Goal: Information Seeking & Learning: Understand process/instructions

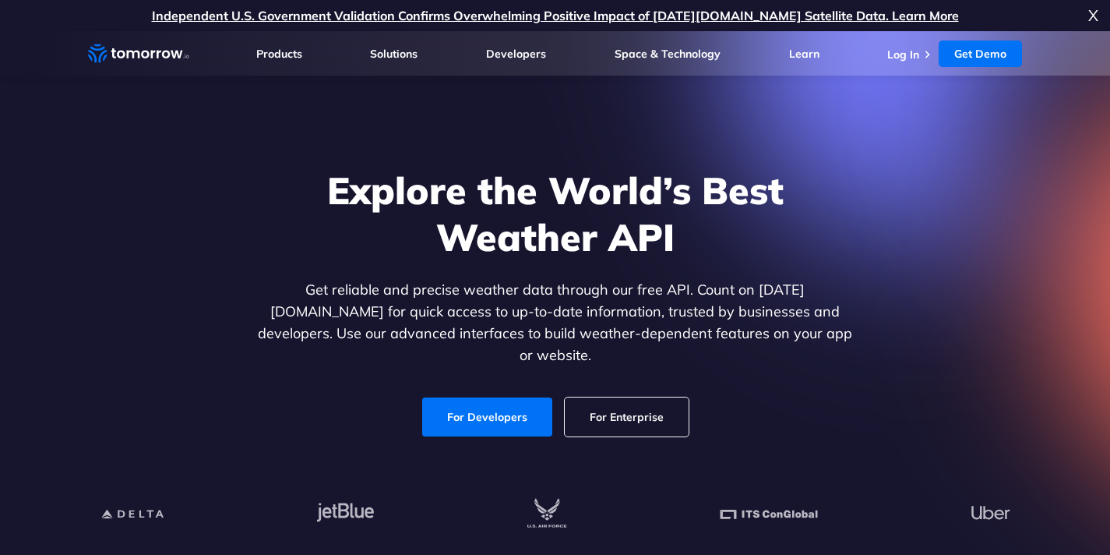
scroll to position [15, 0]
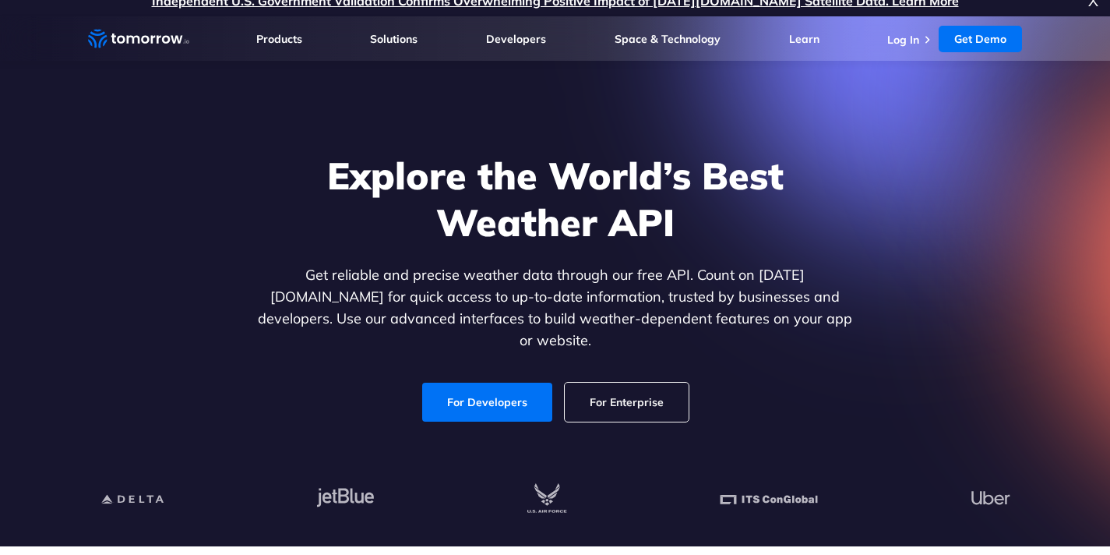
click at [528, 383] on link "For Developers" at bounding box center [487, 402] width 130 height 39
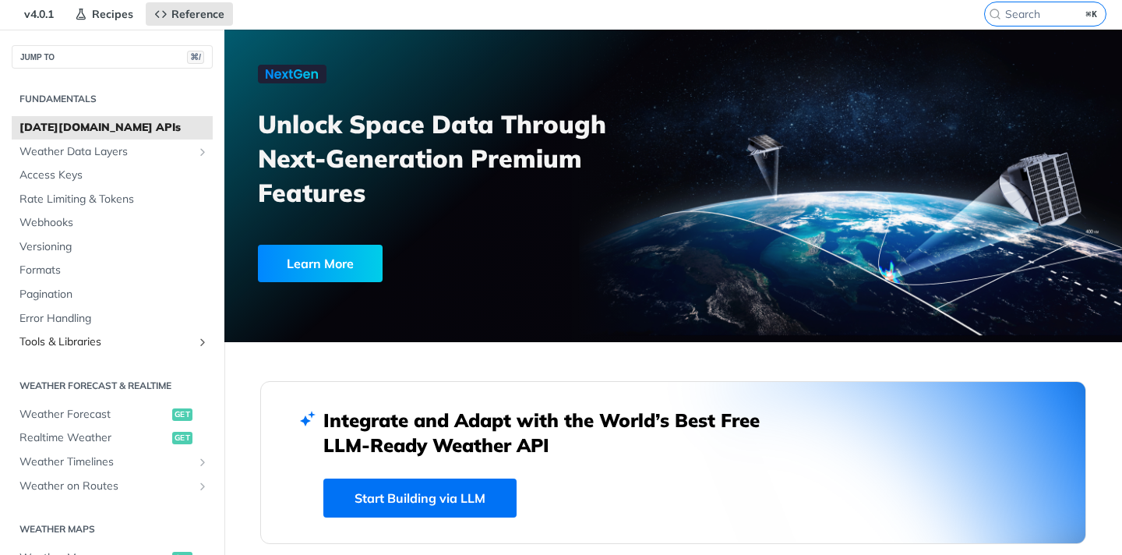
scroll to position [43, 0]
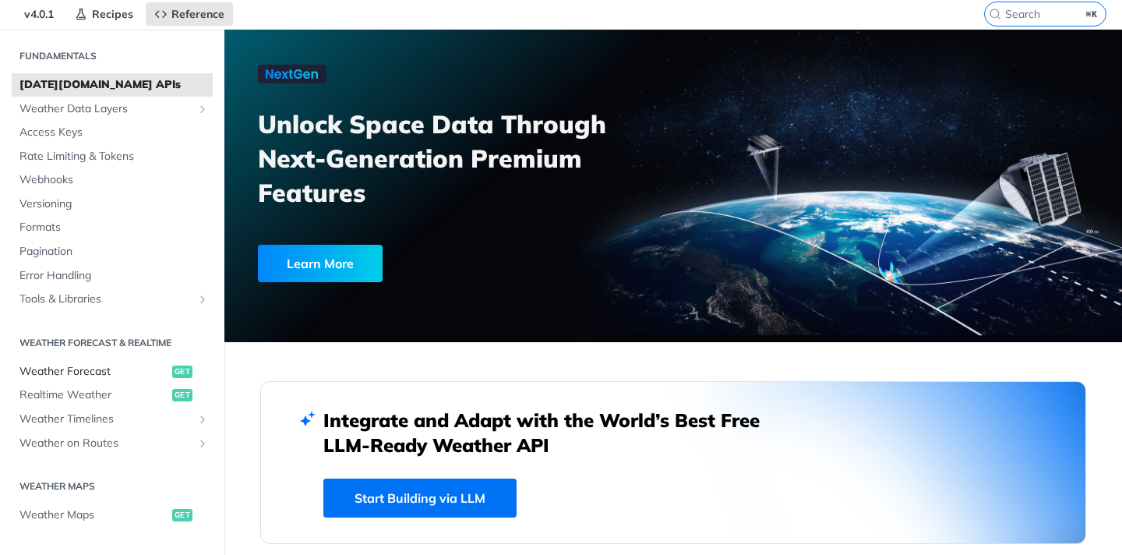
click at [114, 374] on span "Weather Forecast" at bounding box center [93, 372] width 149 height 16
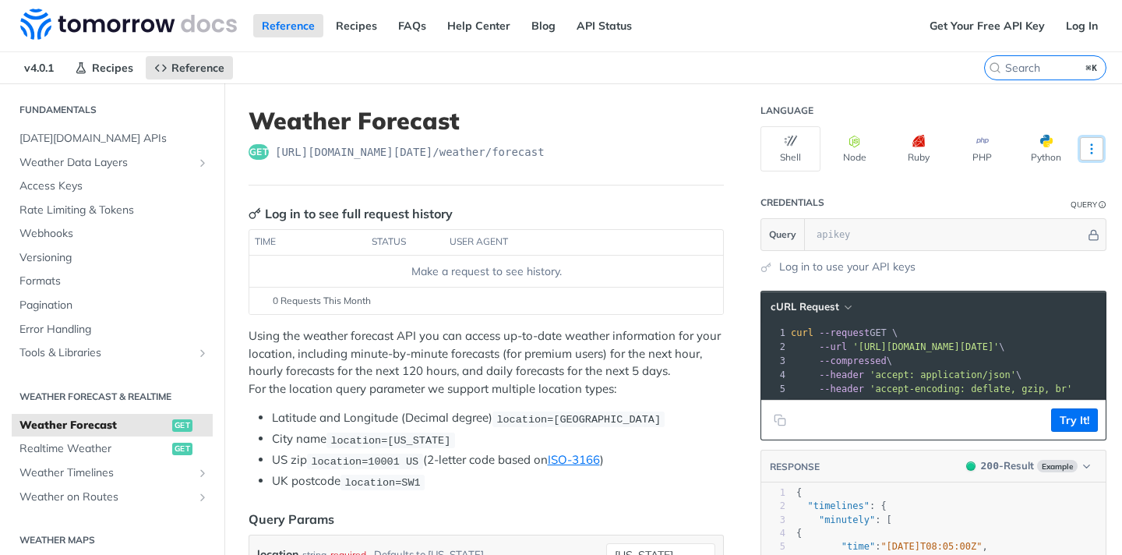
click at [1080, 139] on button "More Languages" at bounding box center [1091, 148] width 23 height 23
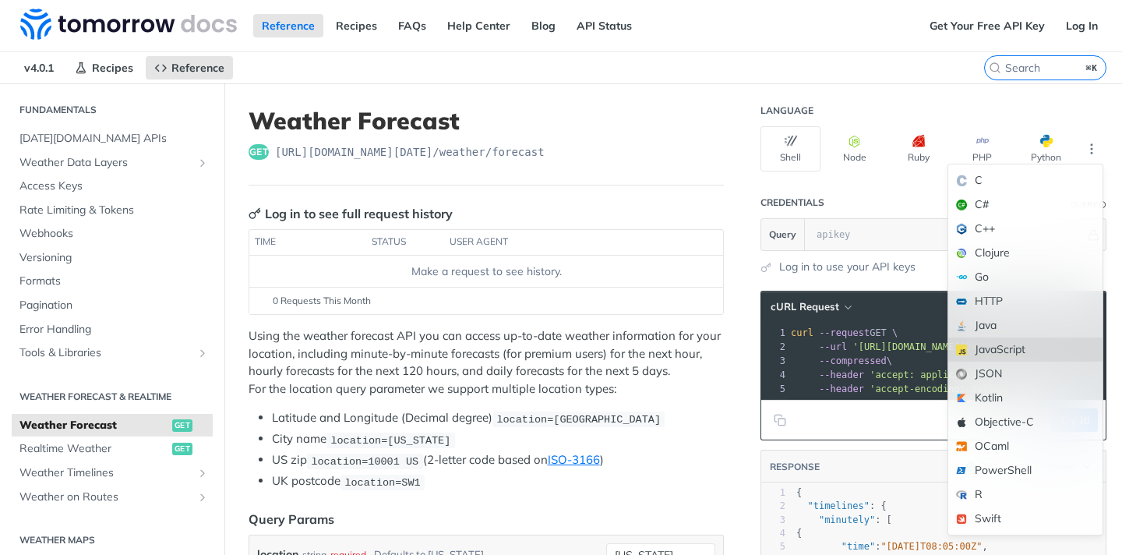
click at [1018, 349] on div "JavaScript" at bounding box center [1025, 349] width 154 height 24
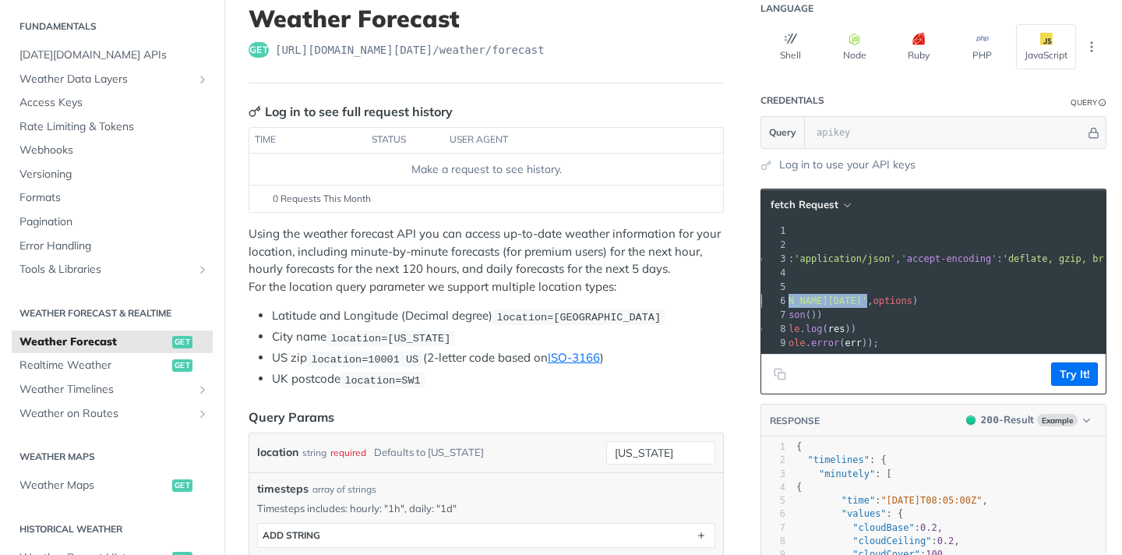
drag, startPoint x: 799, startPoint y: 304, endPoint x: 1073, endPoint y: 302, distance: 273.5
click at [867, 302] on span "'https://api.tomorrow.io/v4/weather/forecast?location=new%20york'" at bounding box center [794, 300] width 146 height 11
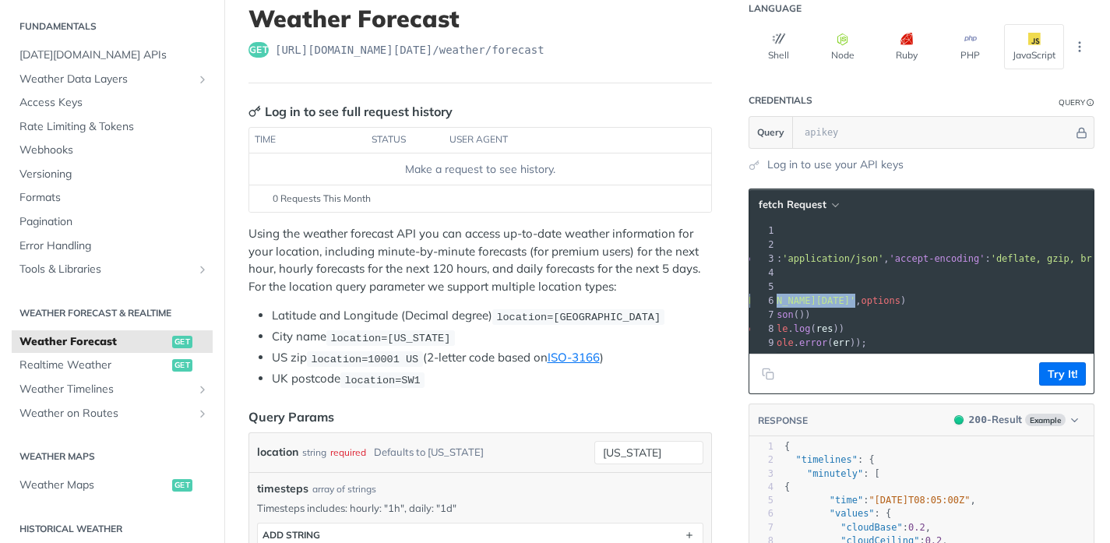
copy span "'https://api.tomorrow.io/v4/weather/forecast?location=new%20york'"
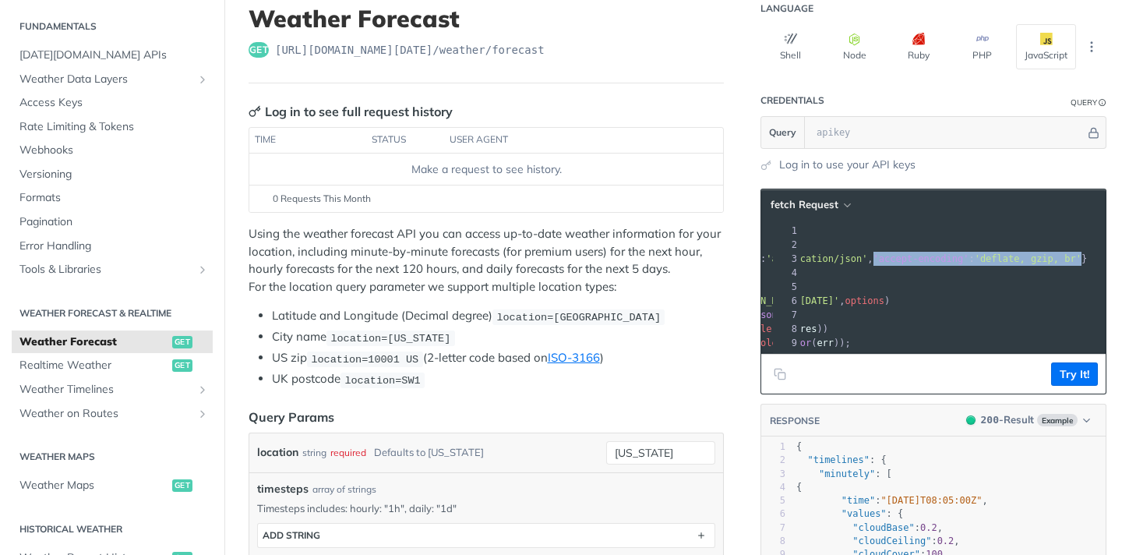
drag, startPoint x: 848, startPoint y: 256, endPoint x: 1075, endPoint y: 259, distance: 227.5
click at [1076, 259] on span "headers : { accept : 'application/json' , 'accept-encoding' : 'deflate, gzip, b…" at bounding box center [873, 258] width 428 height 11
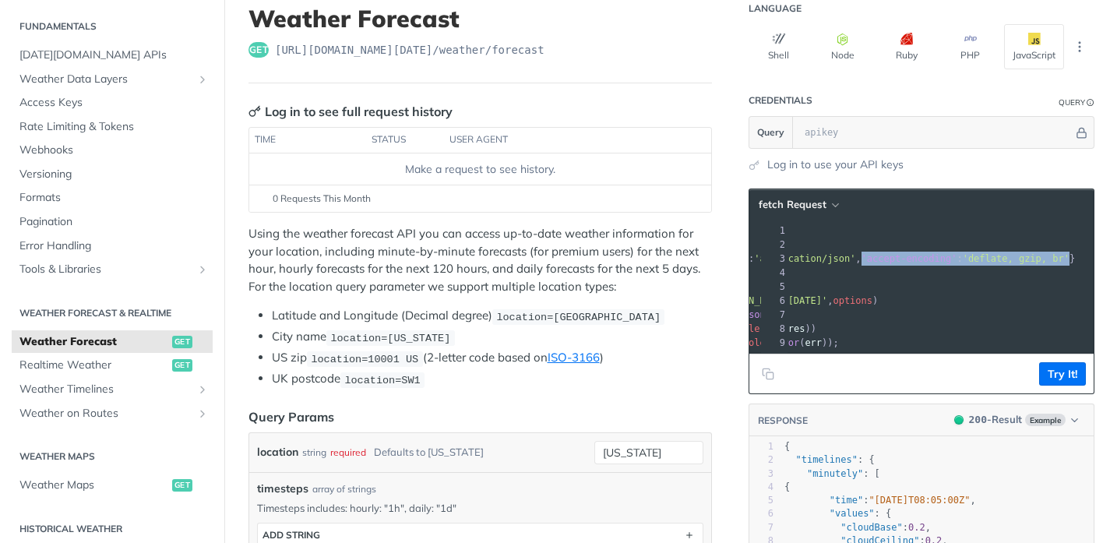
copy span "'accept-encoding' : 'deflate, gzip, br'"
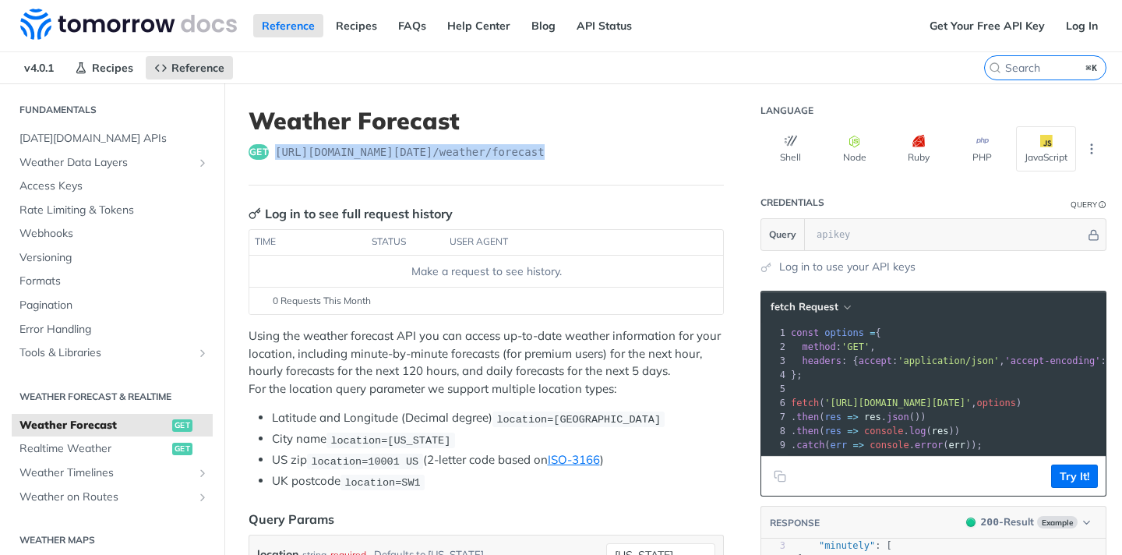
drag, startPoint x: 561, startPoint y: 152, endPoint x: 277, endPoint y: 154, distance: 283.6
click at [277, 154] on div "get https://api.tomorrow.io/v4 /weather/forecast" at bounding box center [486, 152] width 475 height 16
copy span "https://api.tomorrow.io/v4 /weather/forecast"
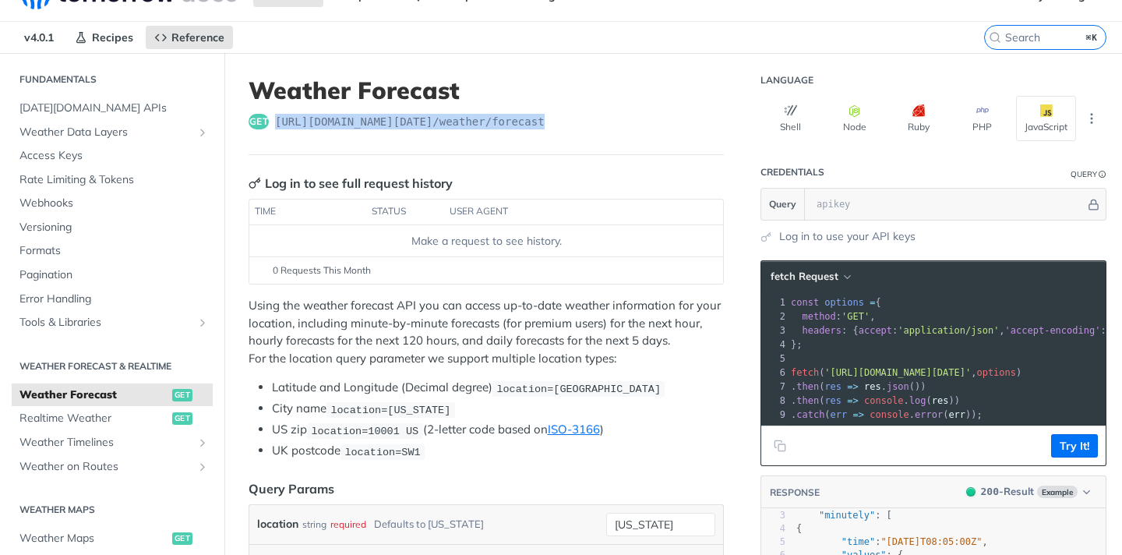
scroll to position [64, 0]
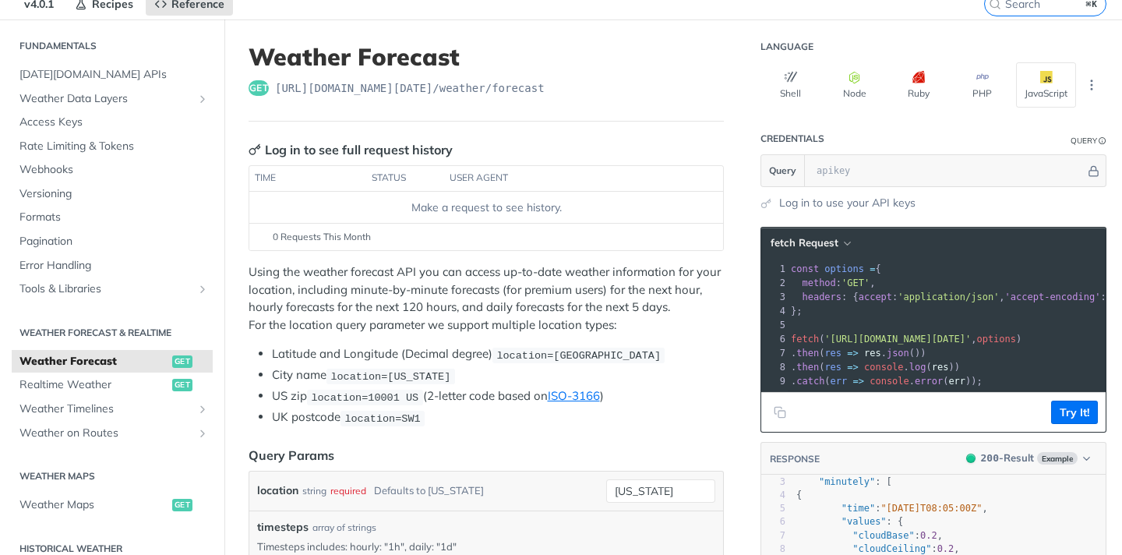
click at [511, 331] on p "Using the weather forecast API you can access up-to-date weather information fo…" at bounding box center [486, 298] width 475 height 70
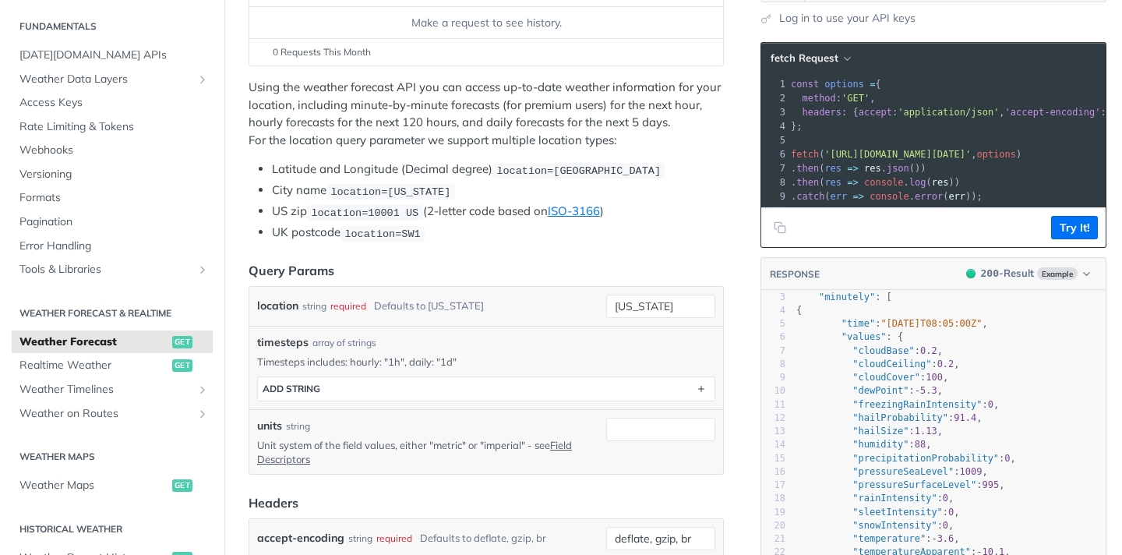
scroll to position [250, 0]
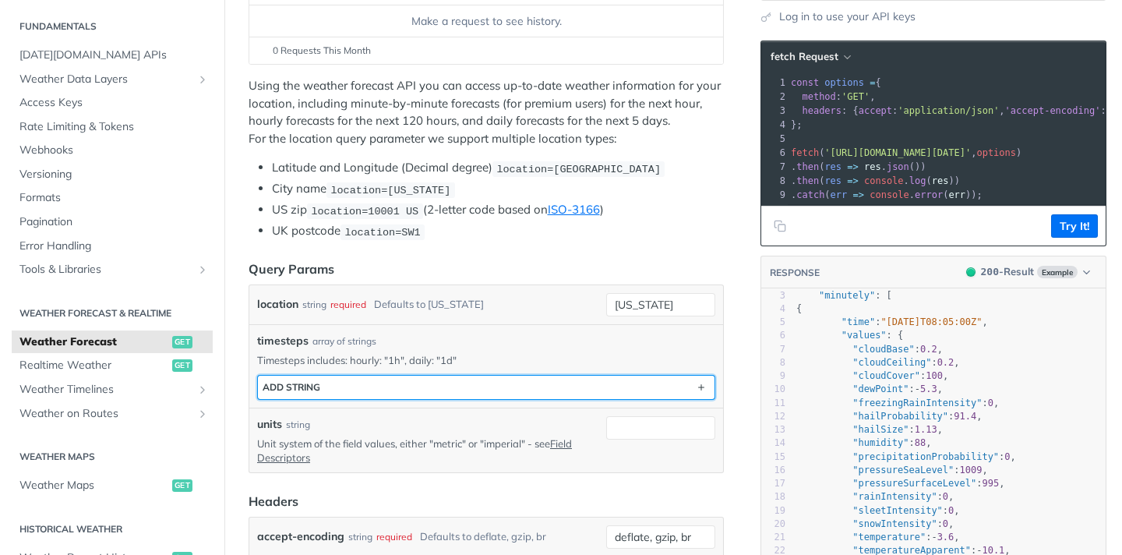
click at [510, 377] on button "ADD string" at bounding box center [486, 387] width 457 height 23
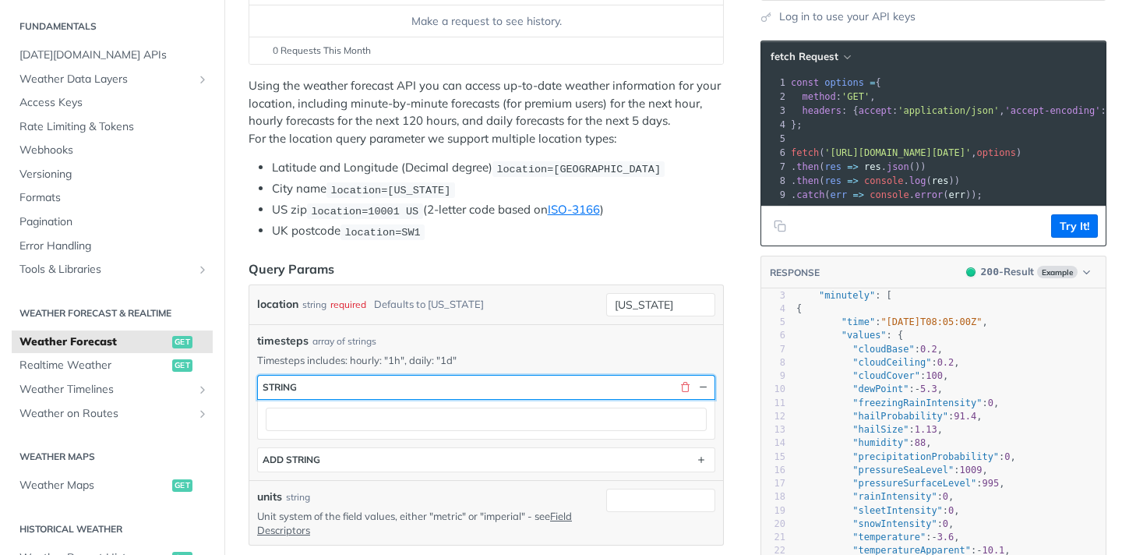
click at [510, 377] on button "string" at bounding box center [486, 387] width 457 height 23
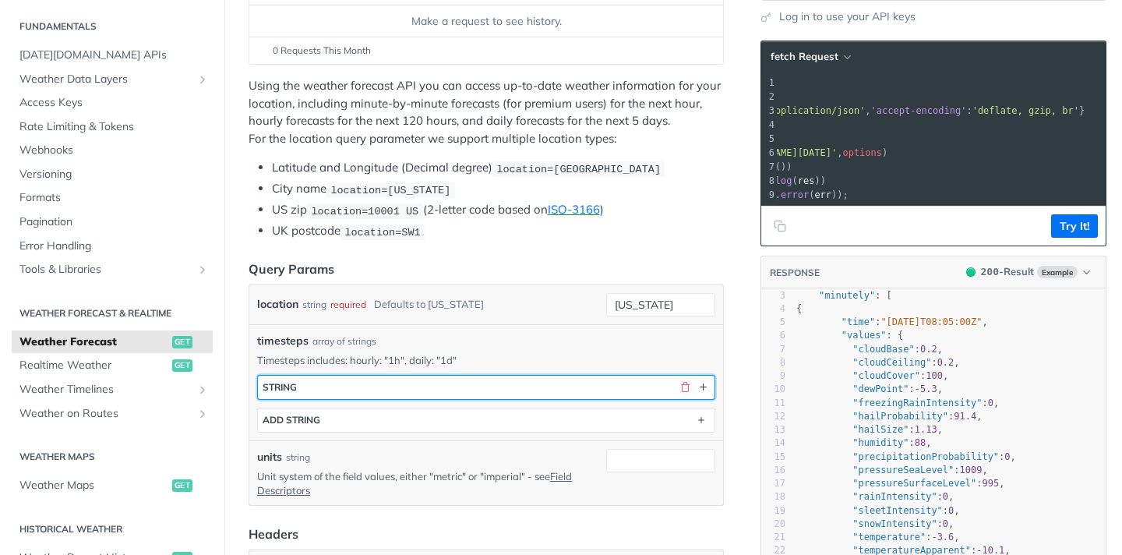
scroll to position [0, 205]
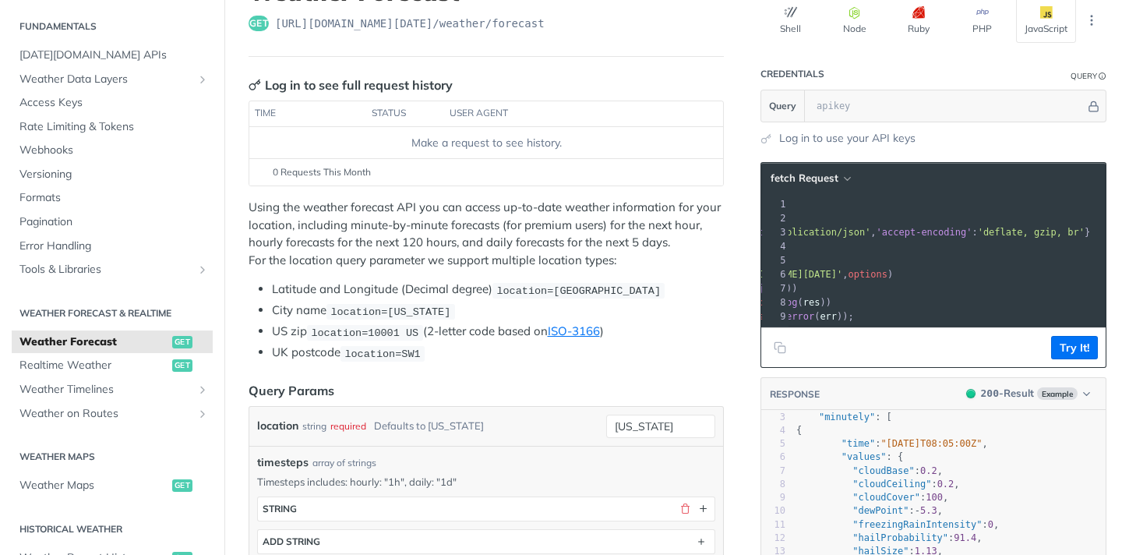
click at [566, 286] on span "location=[GEOGRAPHIC_DATA]" at bounding box center [578, 290] width 164 height 12
click at [559, 286] on span "location=[GEOGRAPHIC_DATA]" at bounding box center [578, 290] width 164 height 12
copy span "42.3478"
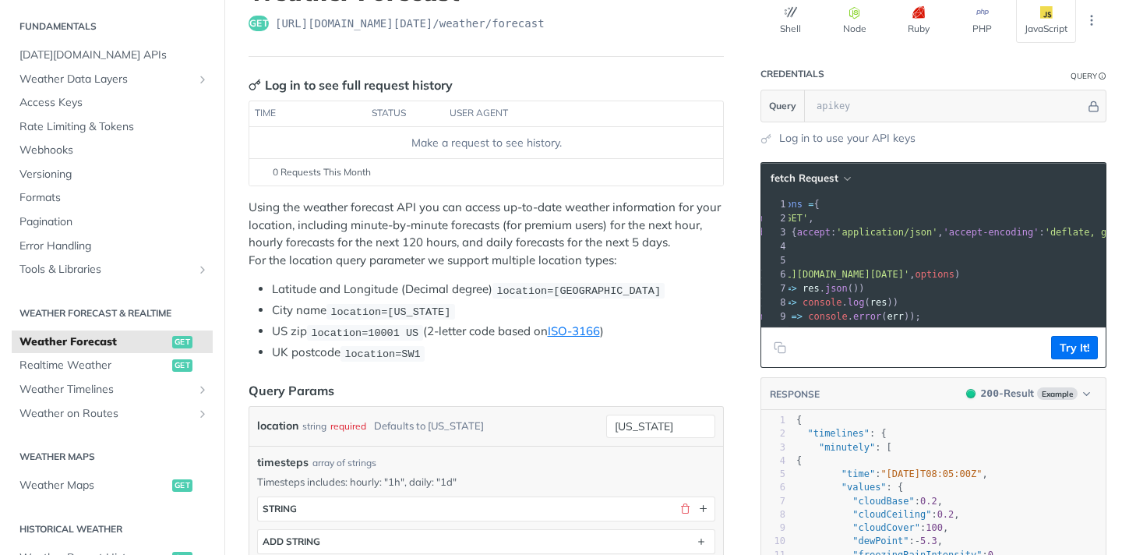
click at [510, 235] on p "Using the weather forecast API you can access up-to-date weather information fo…" at bounding box center [486, 234] width 475 height 70
click at [550, 288] on span "location=[GEOGRAPHIC_DATA]" at bounding box center [578, 290] width 164 height 12
drag, startPoint x: 556, startPoint y: 290, endPoint x: 663, endPoint y: 289, distance: 106.8
click at [661, 289] on span "location=[GEOGRAPHIC_DATA]" at bounding box center [578, 290] width 164 height 12
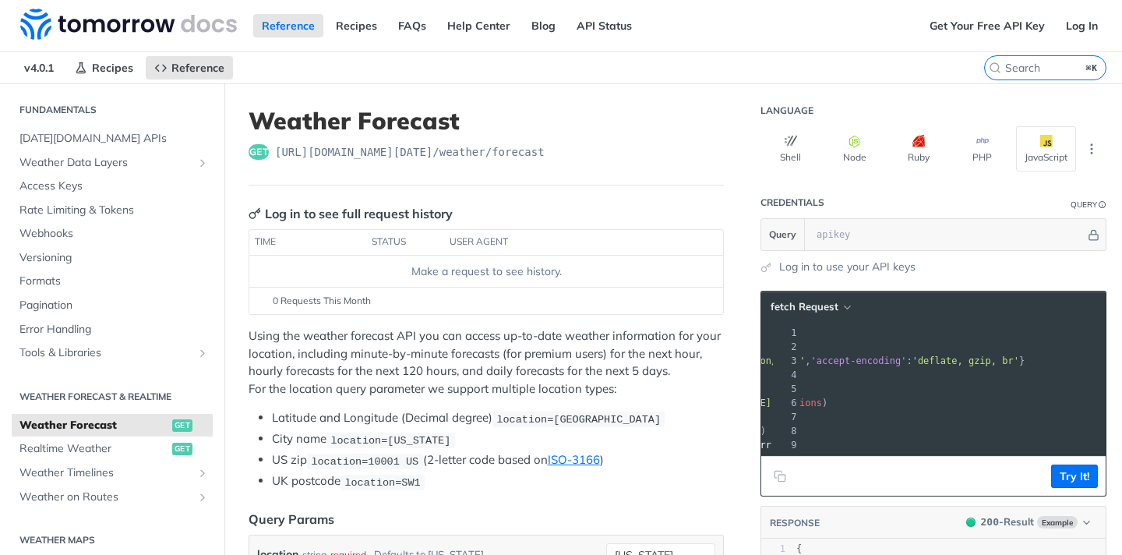
click at [397, 249] on th "status" at bounding box center [405, 242] width 78 height 25
click at [378, 214] on div "Log in to see full request history" at bounding box center [351, 213] width 204 height 19
click at [256, 215] on icon "Key" at bounding box center [255, 213] width 12 height 12
click at [525, 231] on th "user agent" at bounding box center [568, 242] width 248 height 25
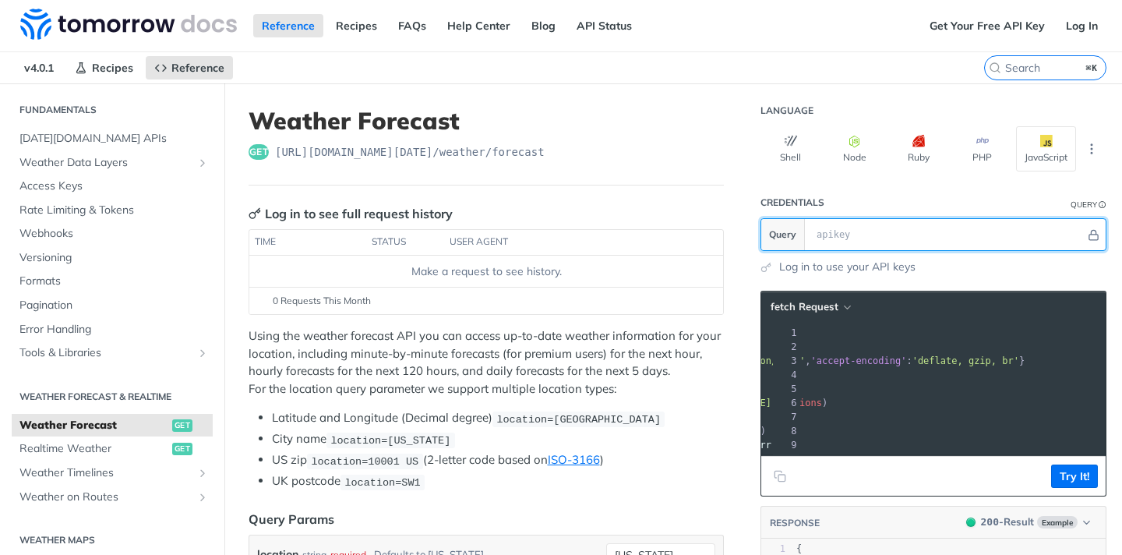
click at [811, 235] on input "text" at bounding box center [947, 234] width 277 height 31
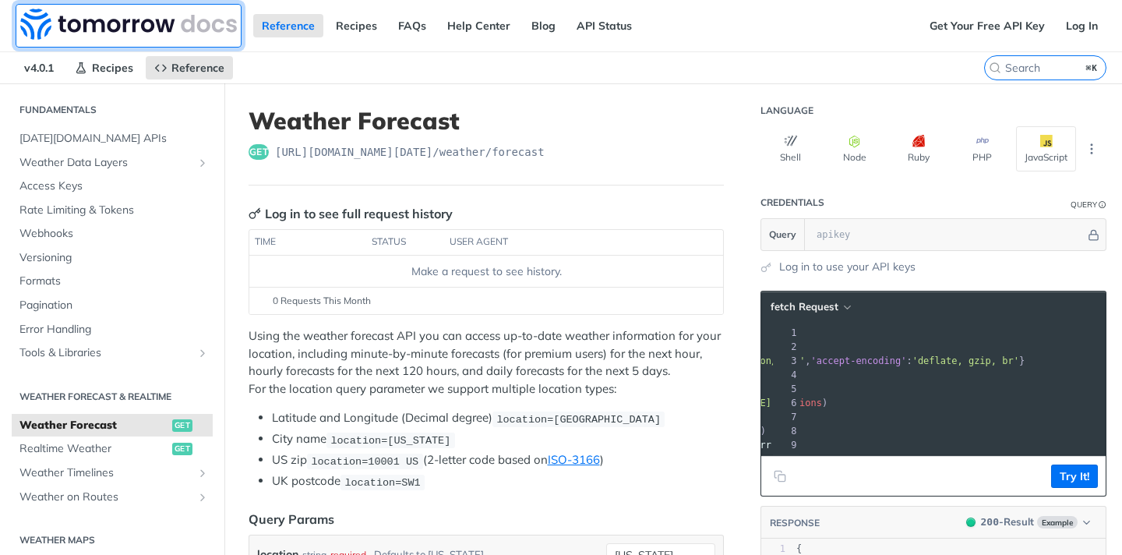
click at [79, 11] on img at bounding box center [128, 24] width 217 height 31
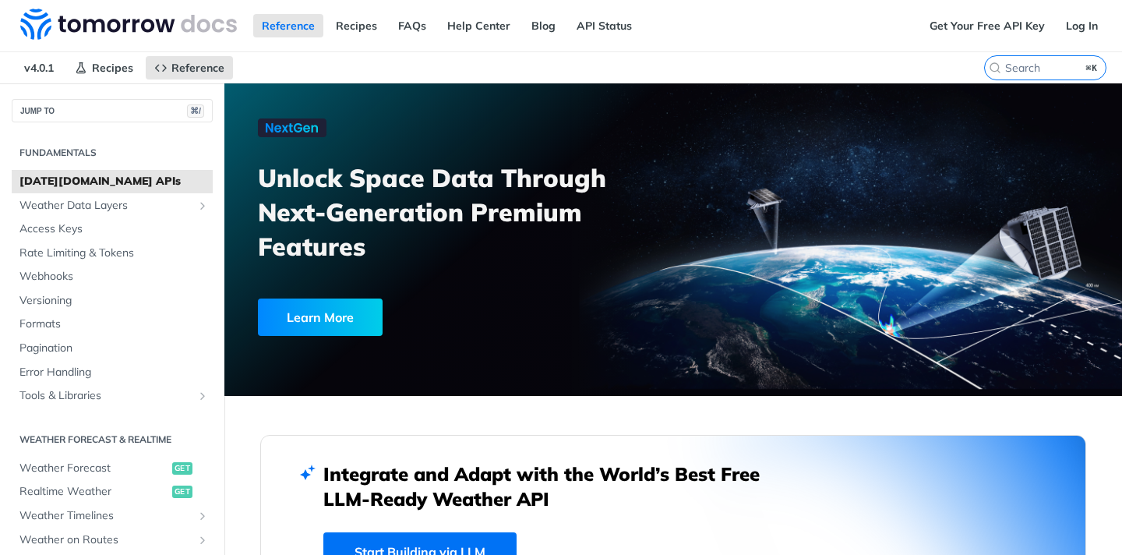
scroll to position [254, 0]
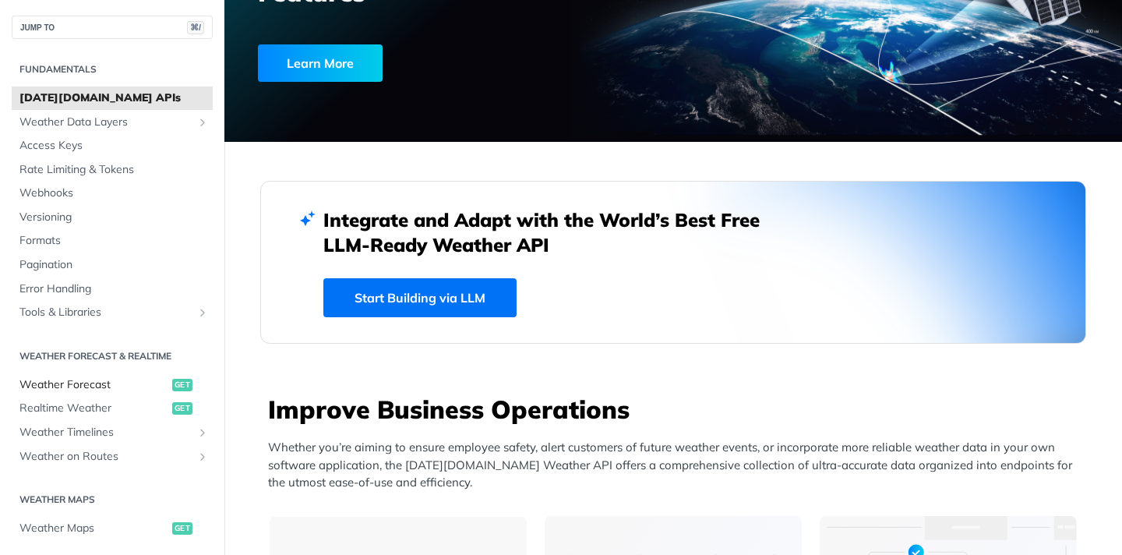
click at [80, 383] on span "Weather Forecast" at bounding box center [93, 385] width 149 height 16
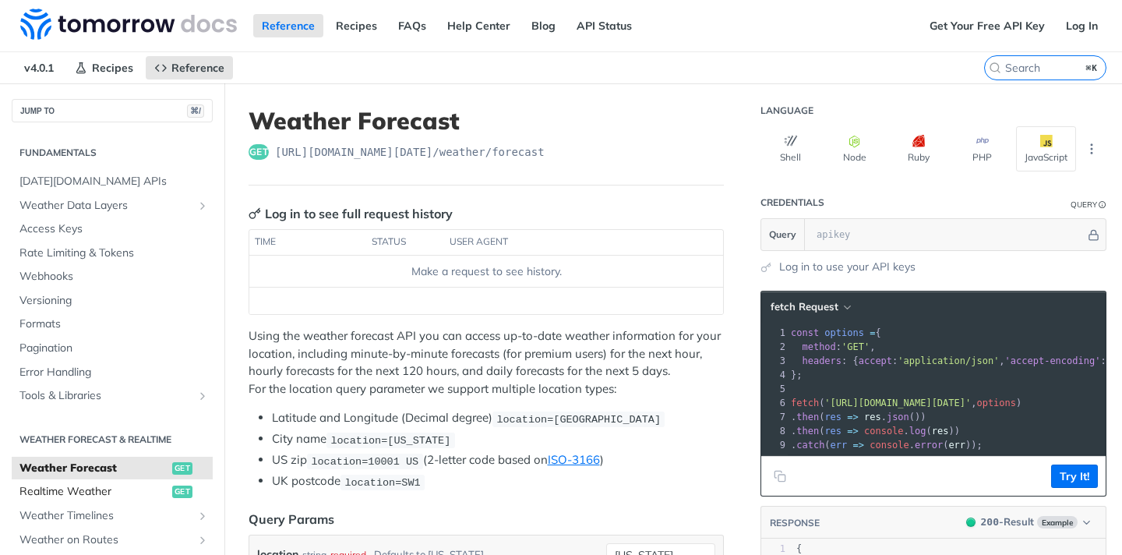
click at [134, 496] on span "Realtime Weather" at bounding box center [93, 492] width 149 height 16
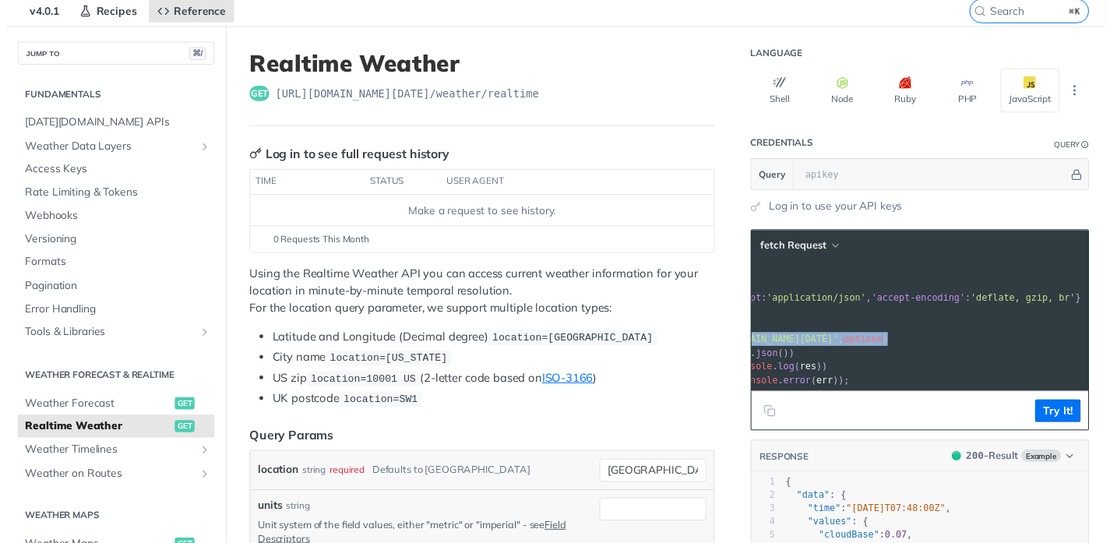
scroll to position [0, 132]
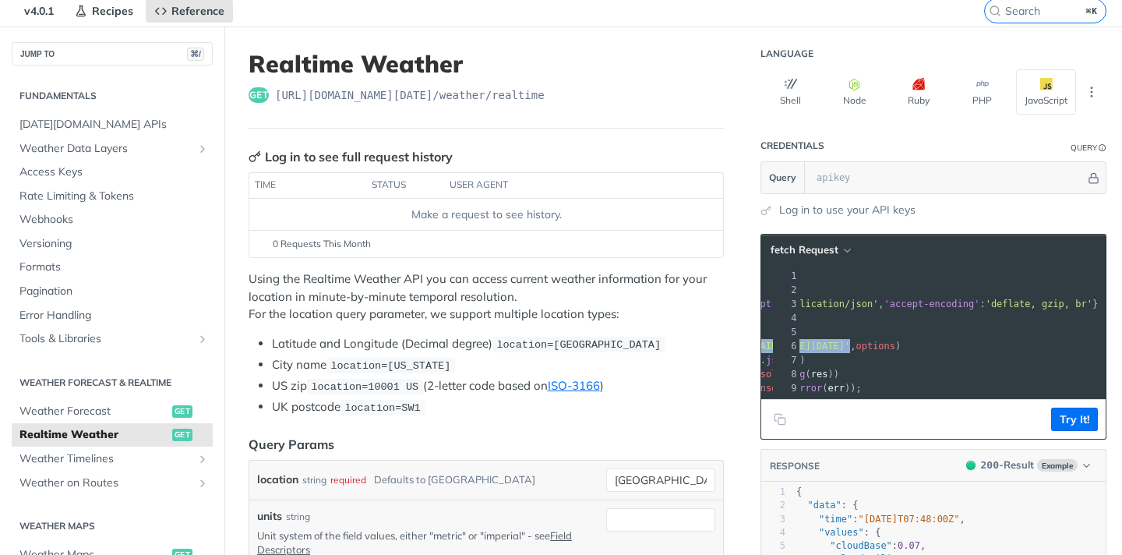
drag, startPoint x: 814, startPoint y: 344, endPoint x: 1028, endPoint y: 348, distance: 214.3
click at [850, 348] on span "'https://api.tomorrow.io/v4/weather/realtime?location=toronto'" at bounding box center [777, 346] width 146 height 11
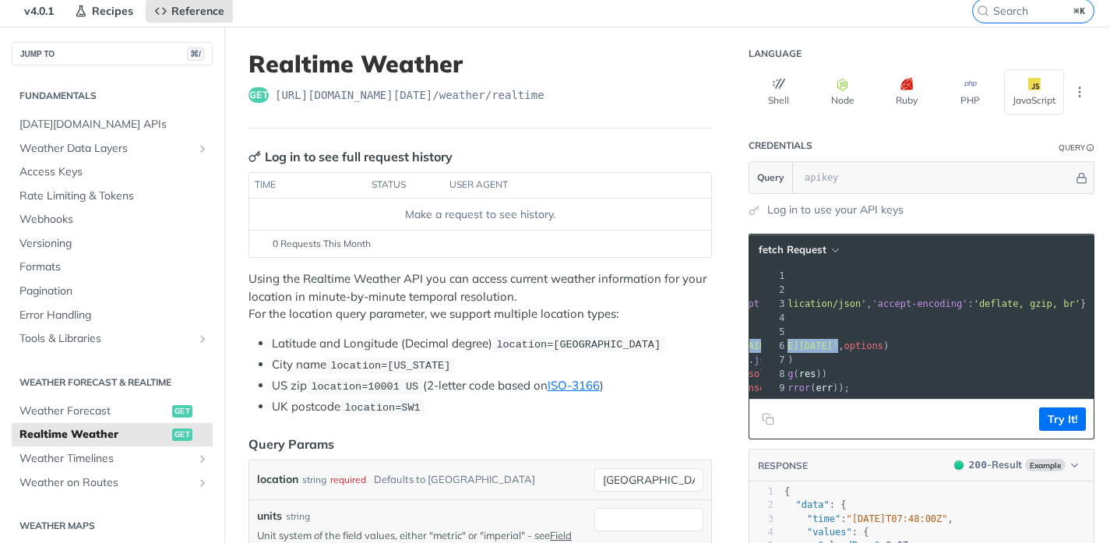
copy span "'https://api.tomorrow.io/v4/weather/realtime?location=toronto'"
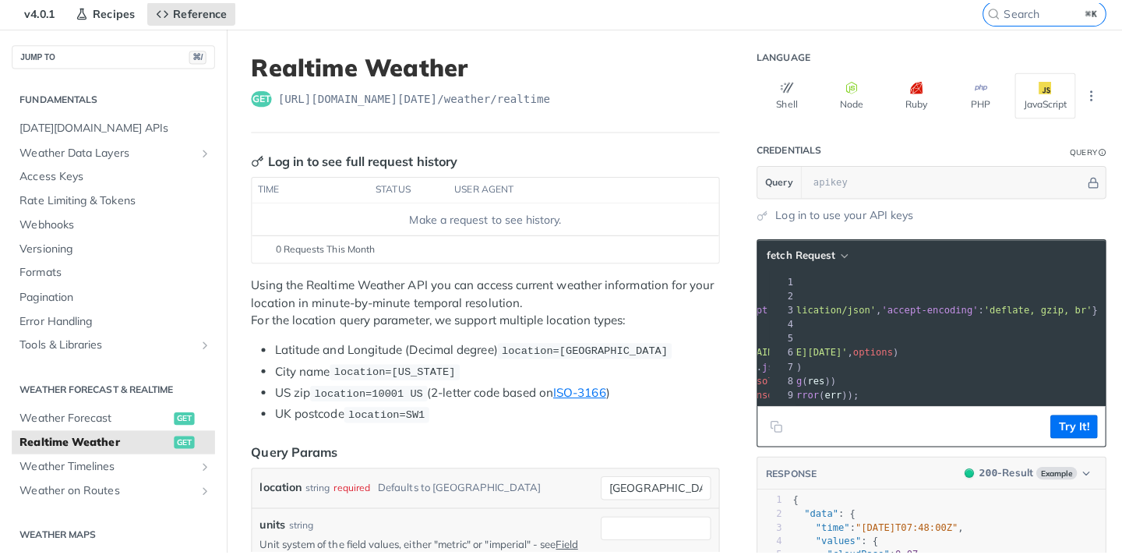
scroll to position [0, 1]
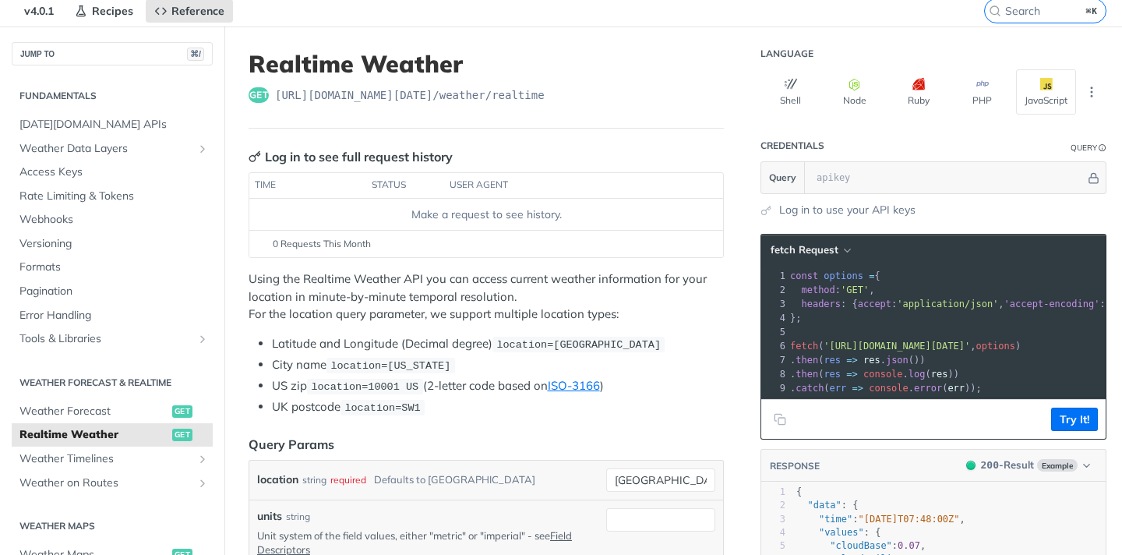
click at [886, 312] on pre "};" at bounding box center [1012, 318] width 450 height 14
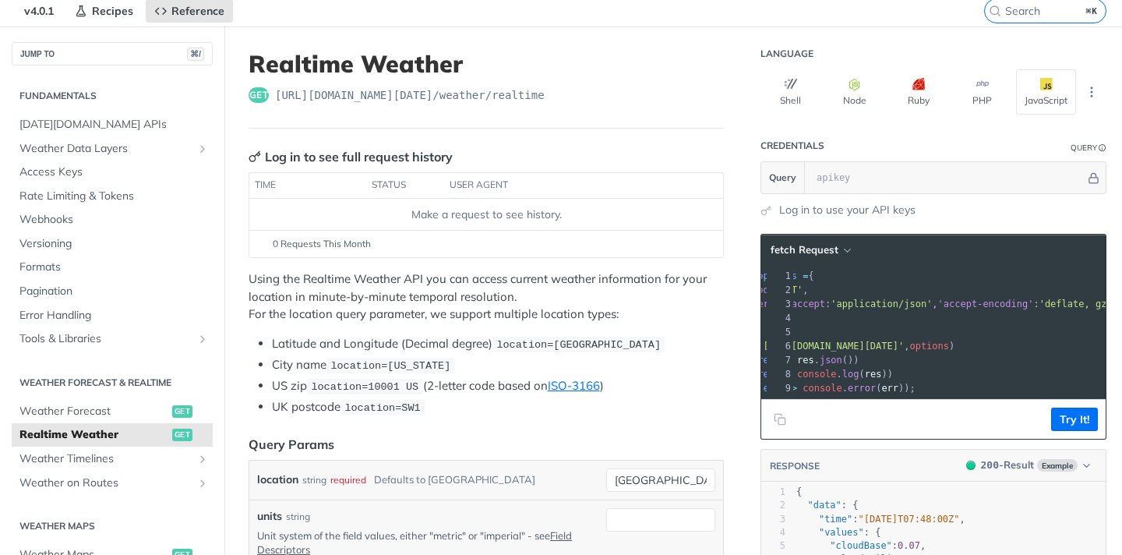
scroll to position [0, 0]
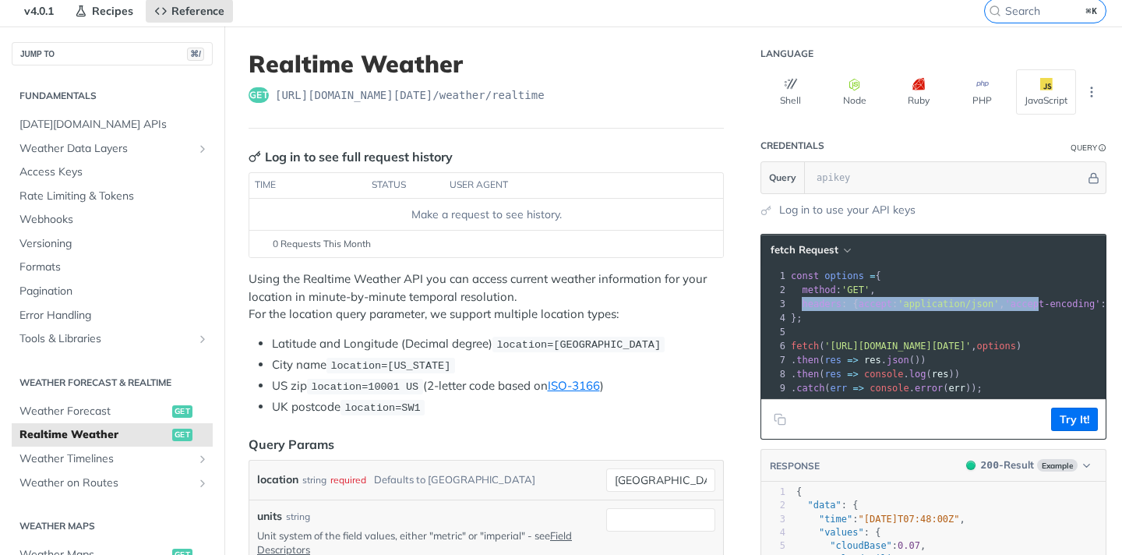
drag, startPoint x: 791, startPoint y: 302, endPoint x: 1040, endPoint y: 295, distance: 249.4
click at [1040, 297] on pre "headers : { accept : 'application/json' , 'accept-encoding' : 'deflate, gzip, b…" at bounding box center [1013, 304] width 450 height 14
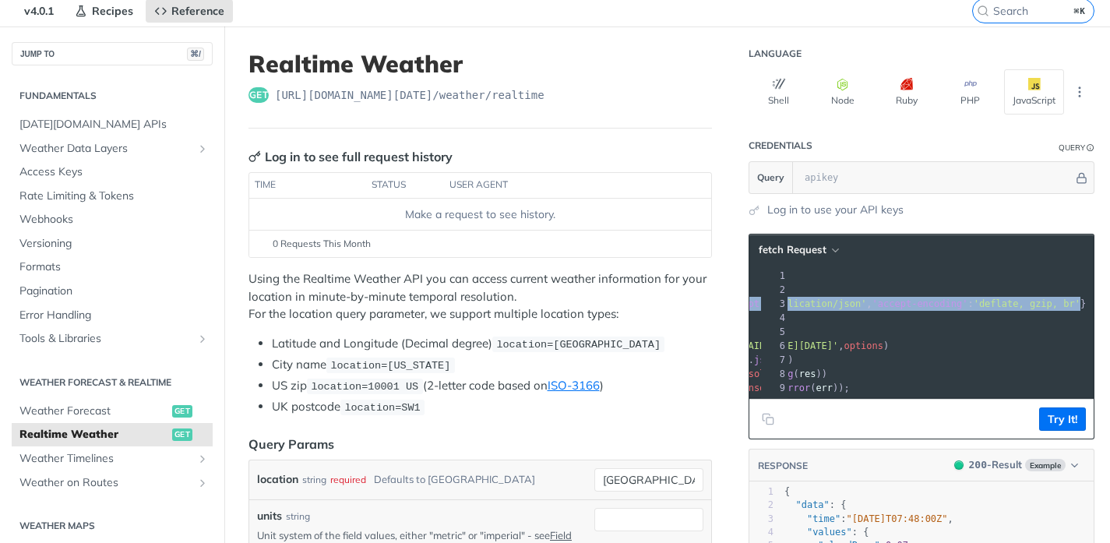
copy span "headers : { accept : 'application/json' , 'accept-encoding' : 'deflate, gzip, b…"
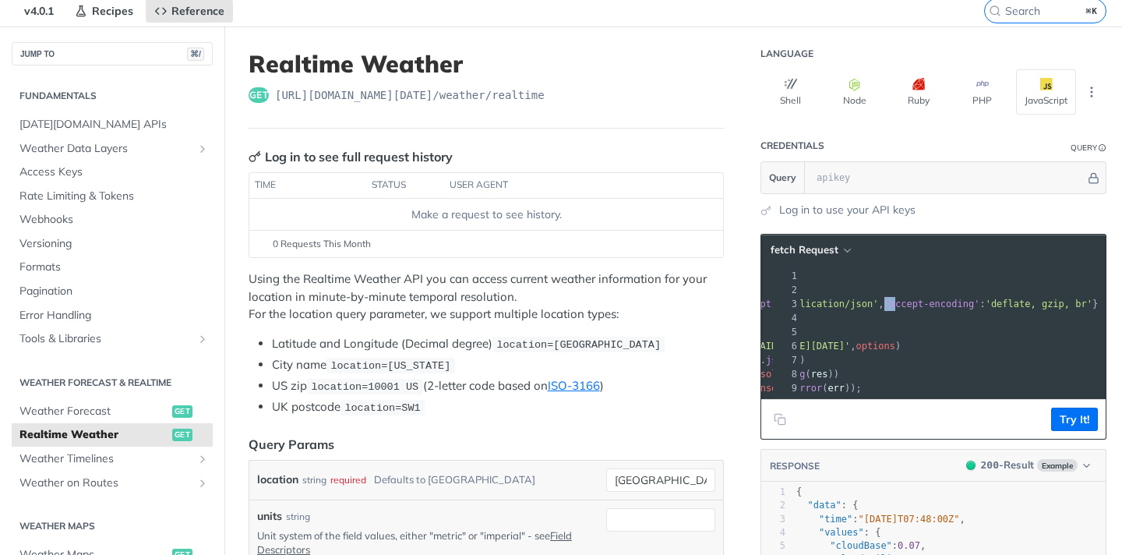
click at [884, 299] on span "'accept-encoding'" at bounding box center [932, 303] width 96 height 11
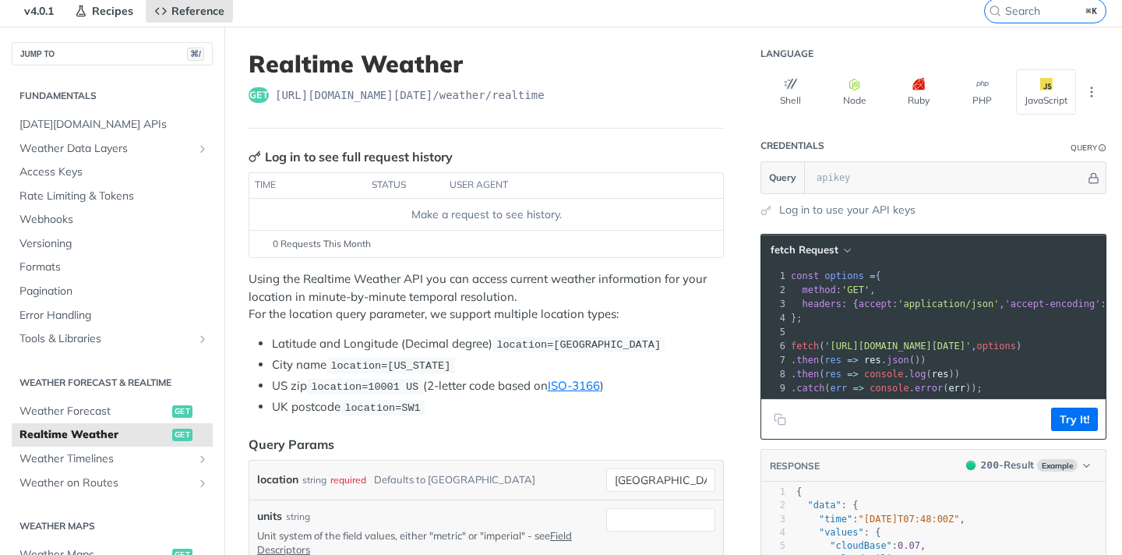
click at [873, 299] on span "accept" at bounding box center [876, 303] width 34 height 11
click at [879, 304] on span "accept" at bounding box center [876, 303] width 34 height 11
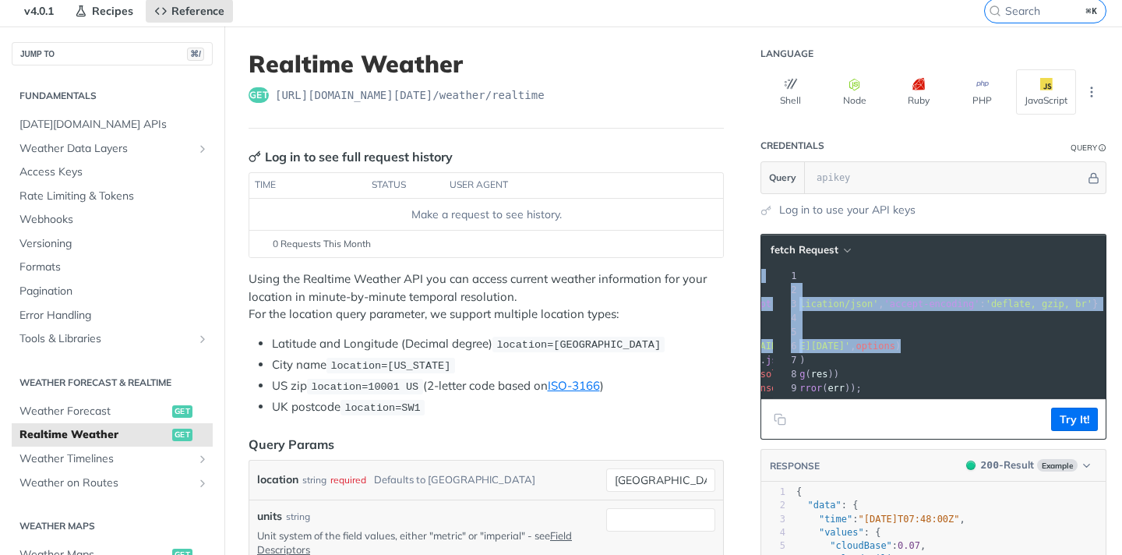
drag, startPoint x: 780, startPoint y: 275, endPoint x: 1102, endPoint y: 346, distance: 329.5
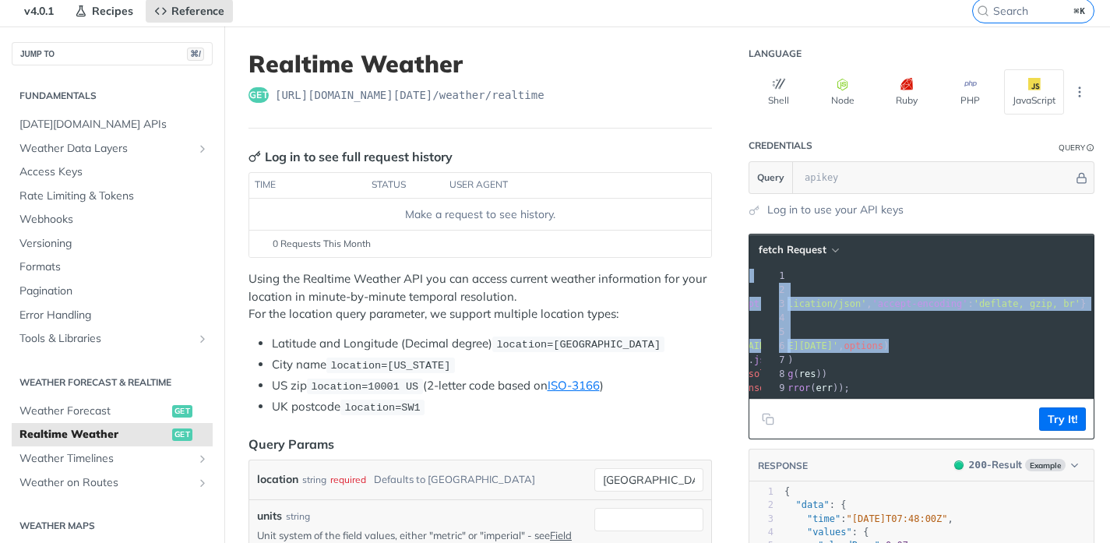
copy div "const options = { 2 method : 'GET' , 3 headers : { accept : 'application/json' …"
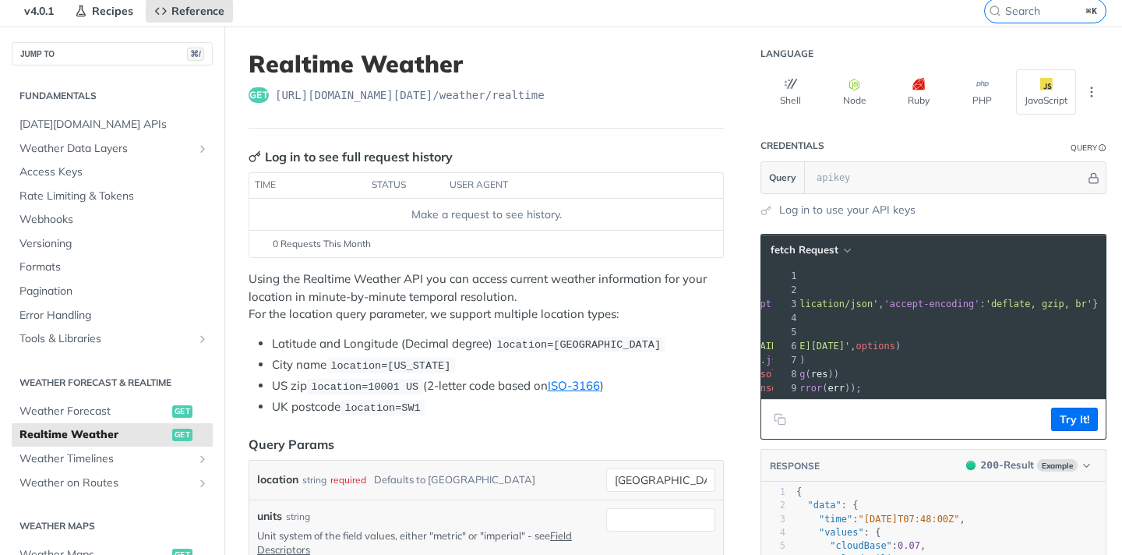
click at [951, 302] on span "'accept-encoding'" at bounding box center [932, 303] width 96 height 11
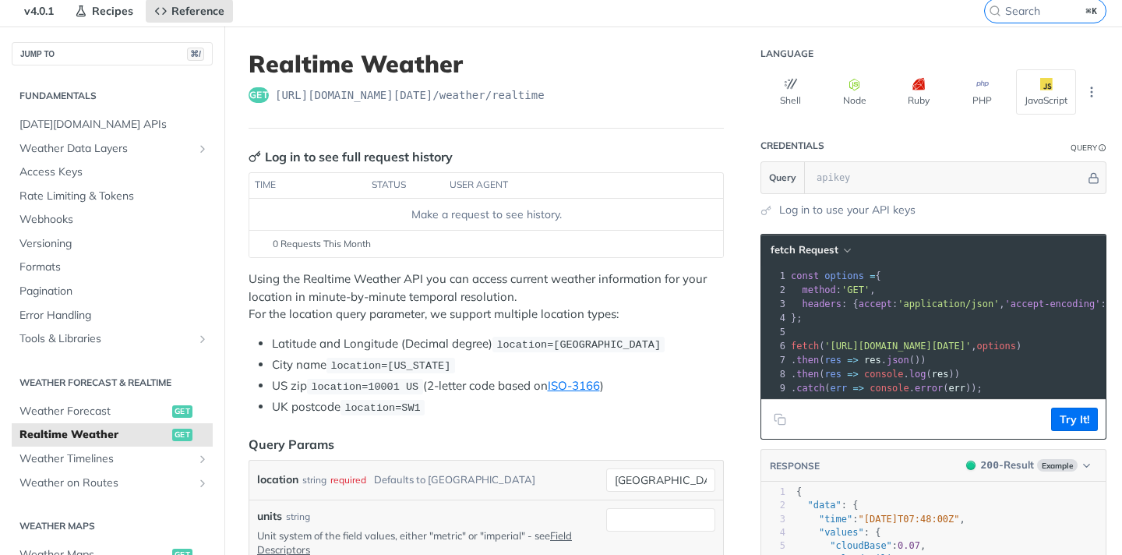
click at [913, 305] on span "'application/json'" at bounding box center [948, 303] width 101 height 11
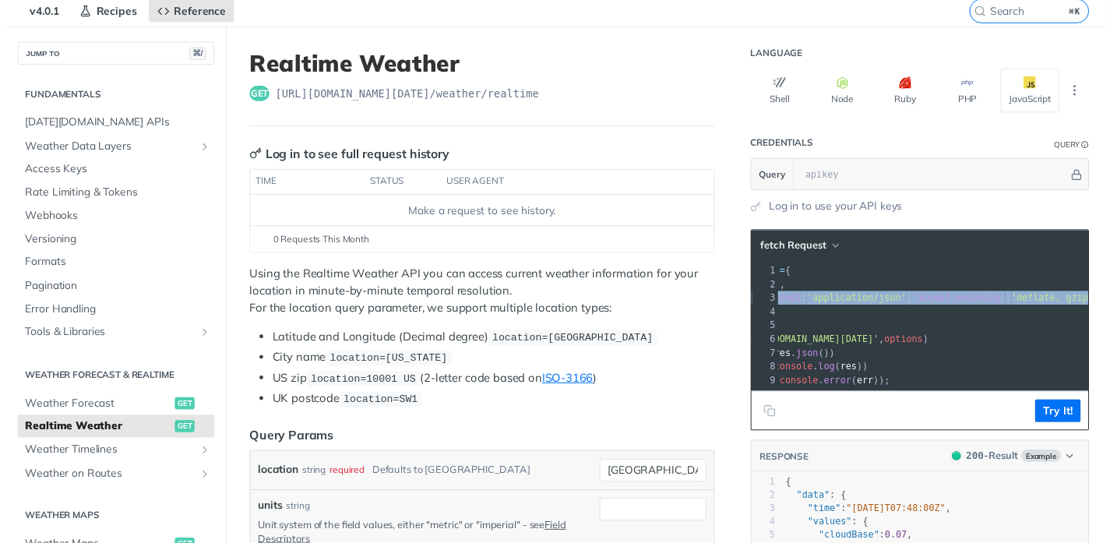
scroll to position [0, 132]
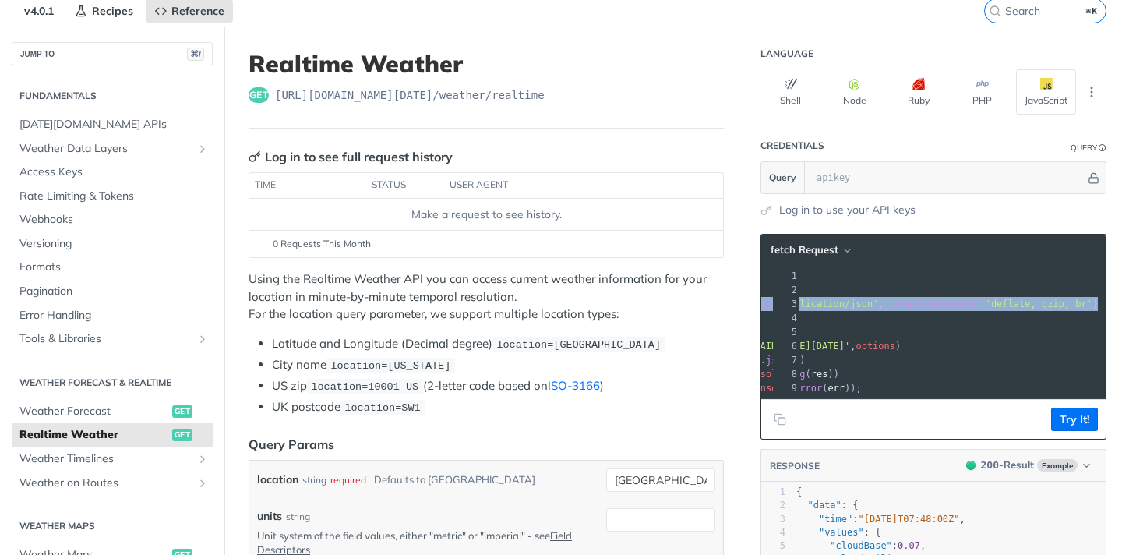
drag, startPoint x: 792, startPoint y: 305, endPoint x: 1092, endPoint y: 298, distance: 300.1
click at [1092, 298] on pre "headers : { accept : 'application/json' , 'accept-encoding' : 'deflate, gzip, b…" at bounding box center [892, 304] width 450 height 14
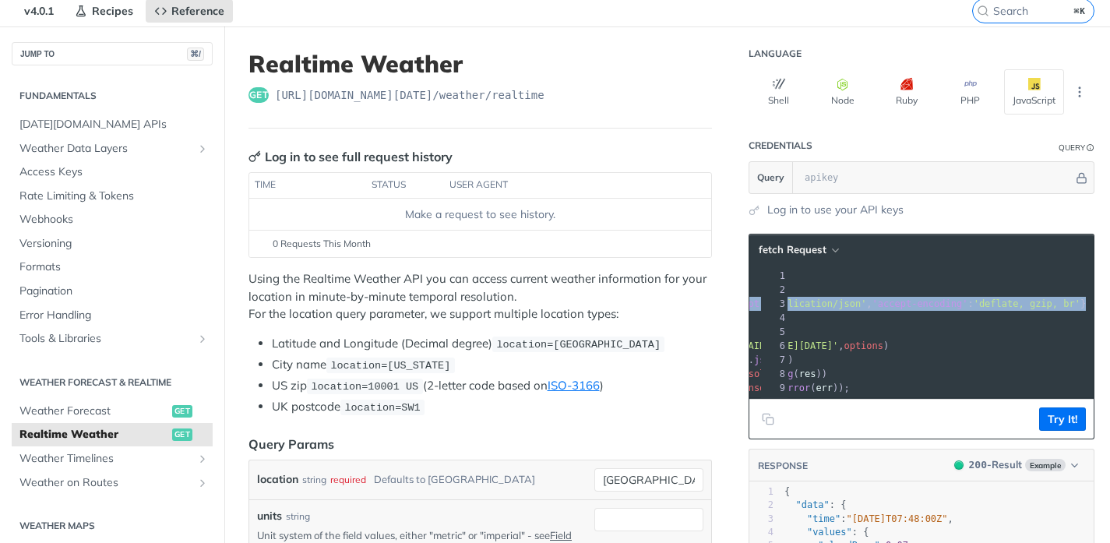
copy span "headers : { accept : 'application/json' , 'accept-encoding' : 'deflate, gzip, b…"
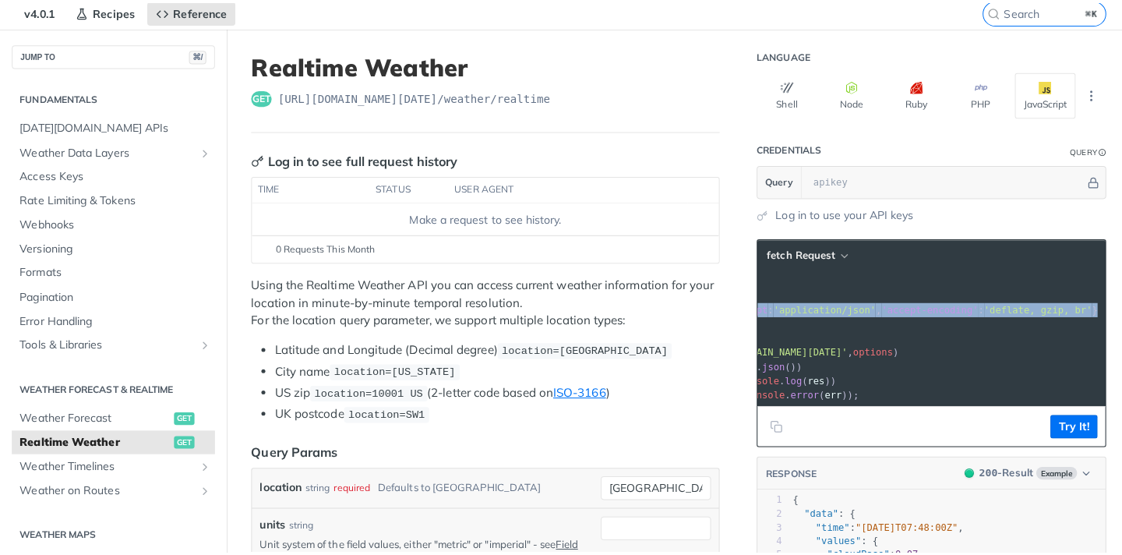
scroll to position [0, 0]
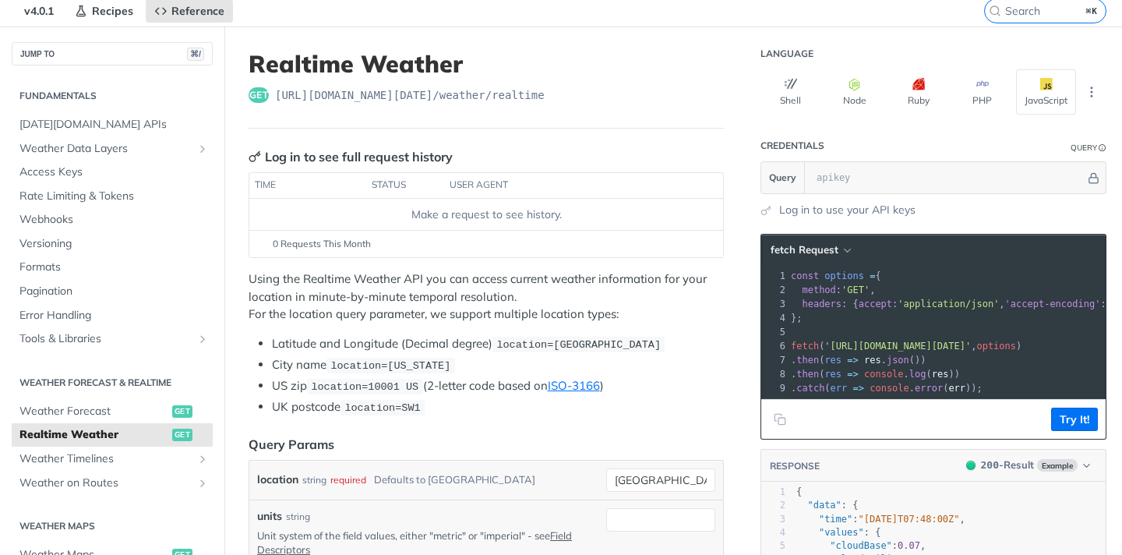
click at [542, 250] on div "0 Requests This Month" at bounding box center [486, 244] width 458 height 14
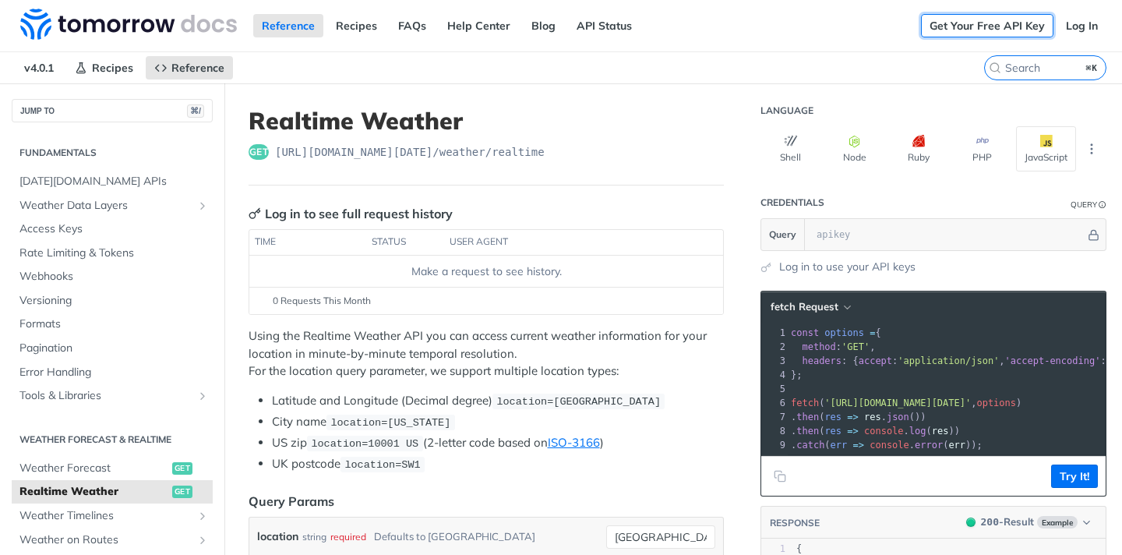
click at [995, 25] on link "Get Your Free API Key" at bounding box center [987, 25] width 132 height 23
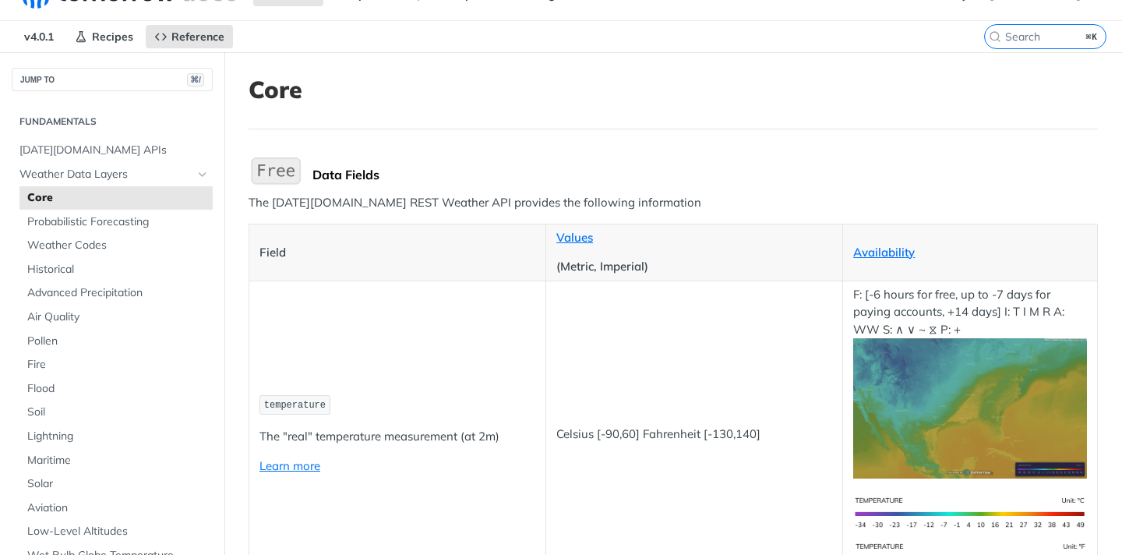
scroll to position [30, 0]
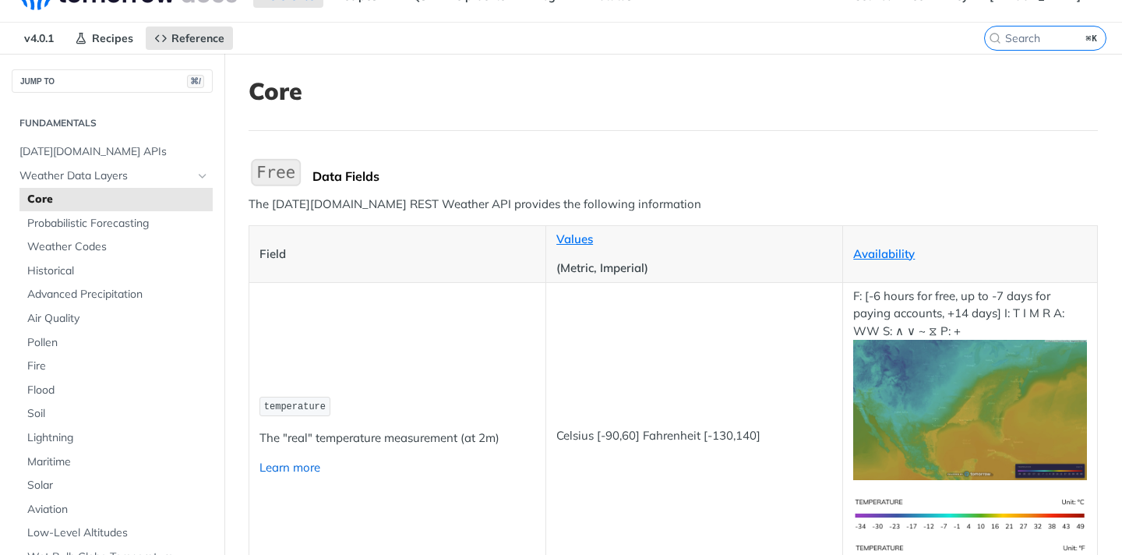
click at [302, 463] on link "Learn more" at bounding box center [289, 467] width 61 height 15
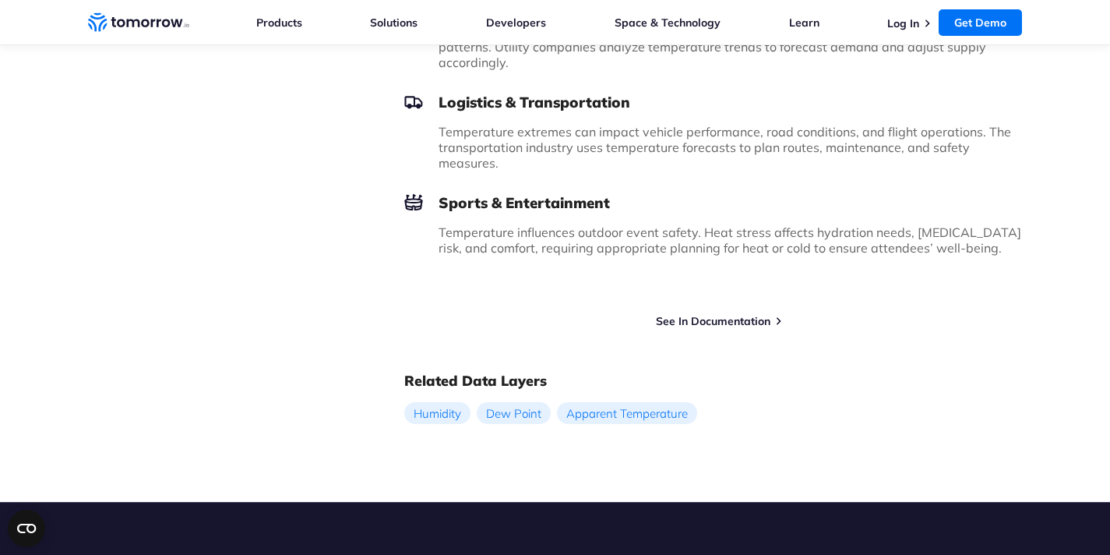
scroll to position [1018, 0]
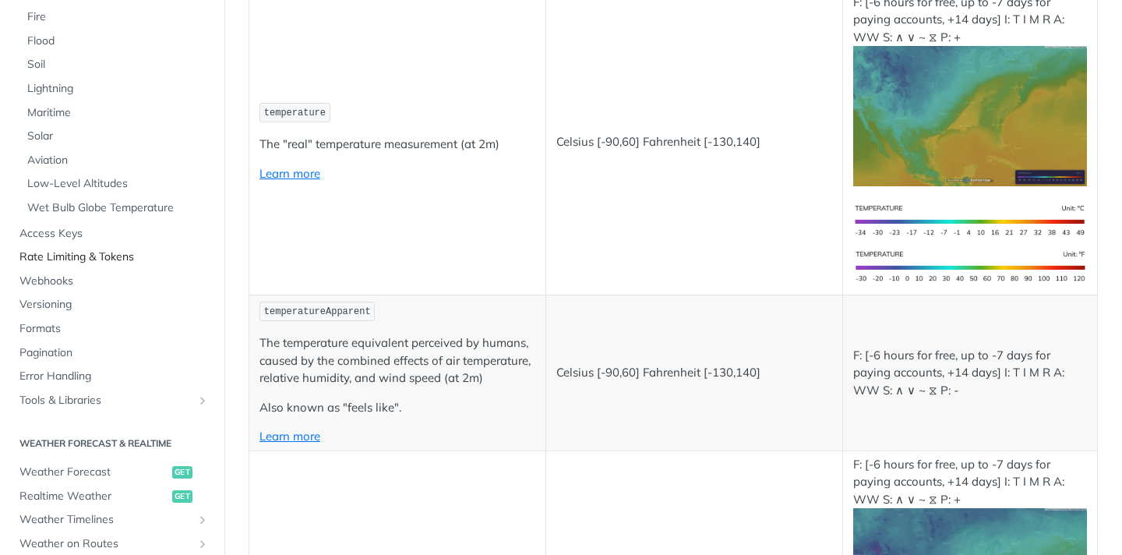
scroll to position [341, 0]
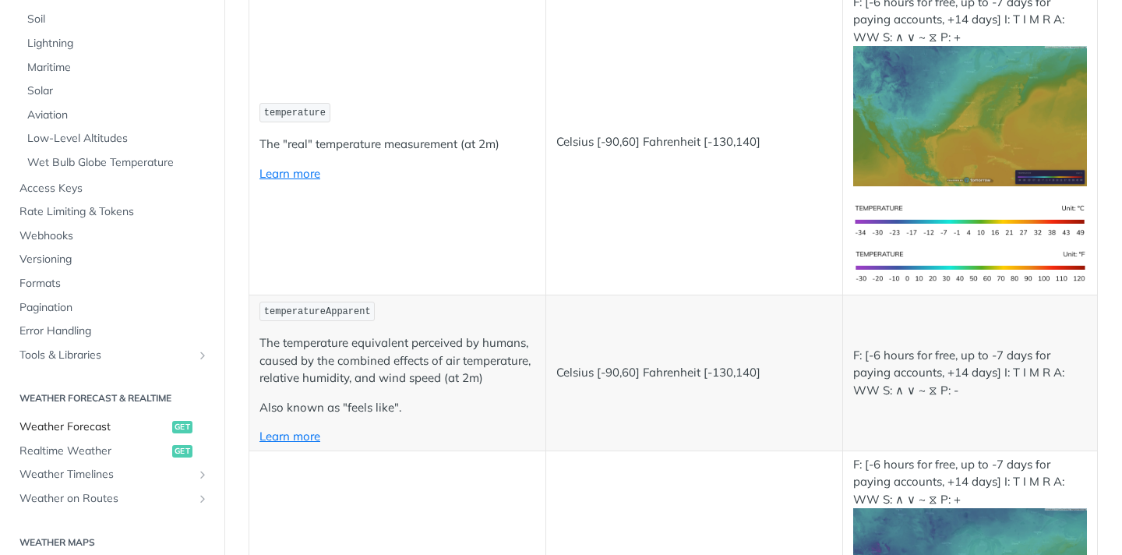
click at [120, 432] on span "Weather Forecast" at bounding box center [93, 427] width 149 height 16
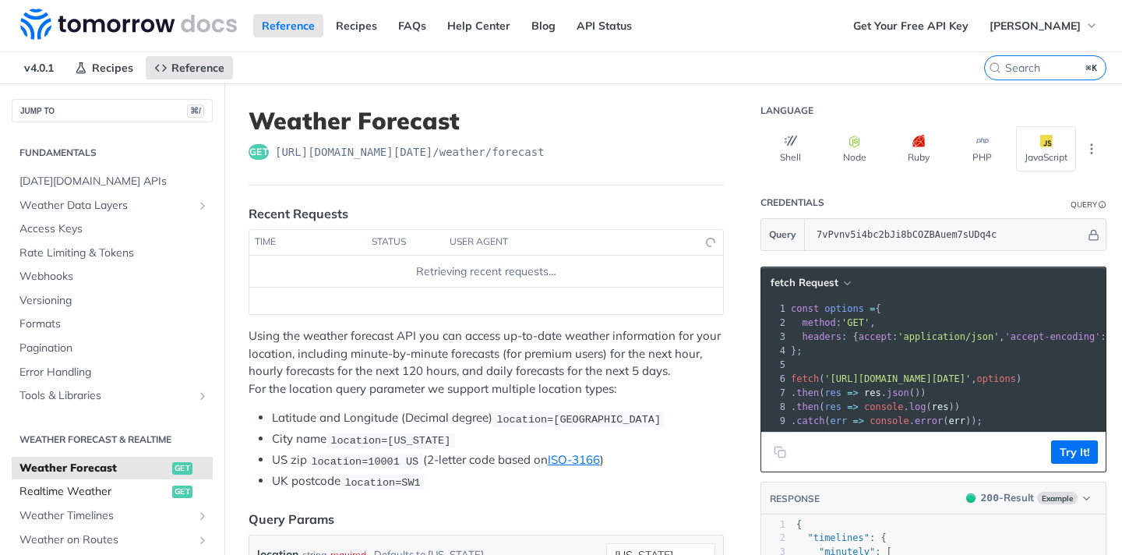
click at [124, 488] on span "Realtime Weather" at bounding box center [93, 492] width 149 height 16
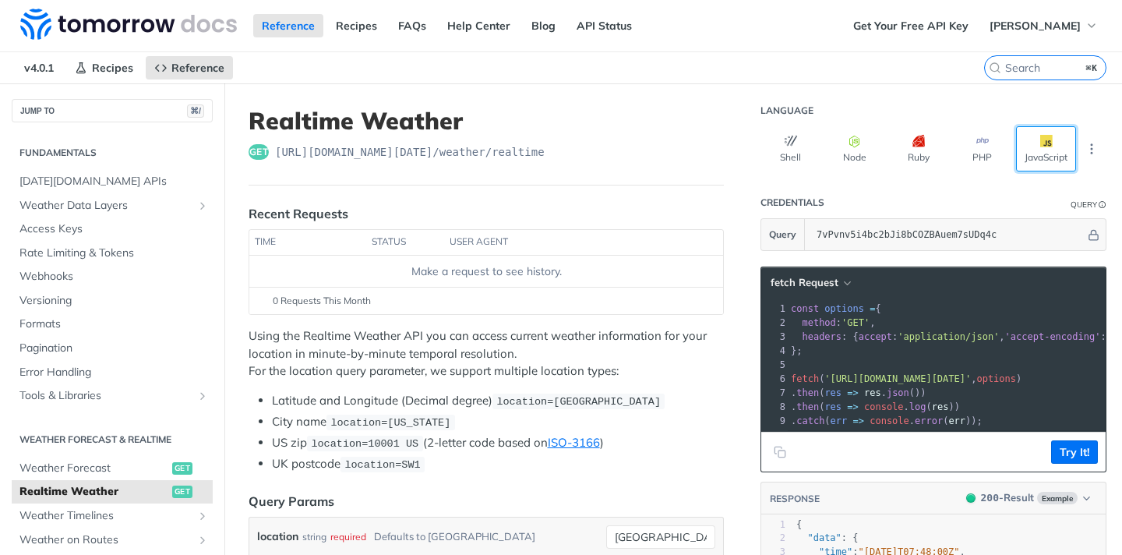
click at [1027, 154] on button "JavaScript" at bounding box center [1046, 148] width 60 height 45
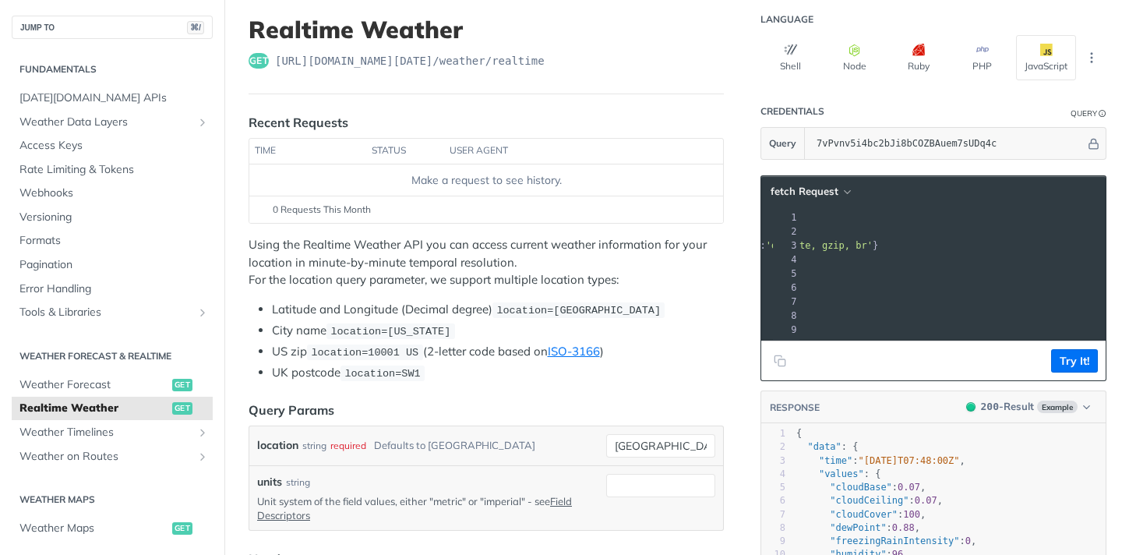
drag, startPoint x: 813, startPoint y: 284, endPoint x: 1035, endPoint y: 287, distance: 222.1
click at [630, 287] on span "'[URL][DOMAIN_NAME][DATE]'" at bounding box center [557, 287] width 146 height 11
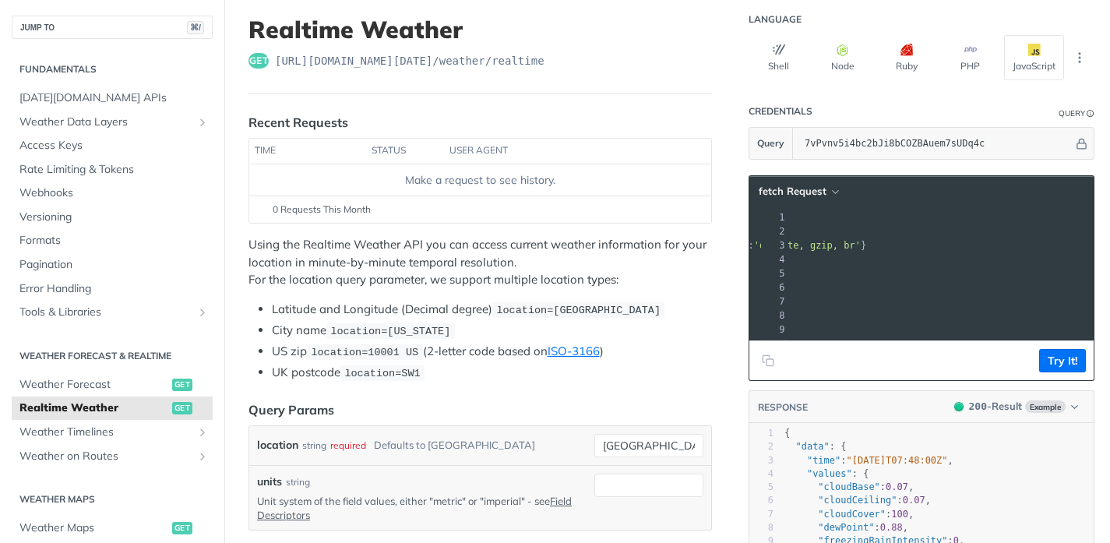
drag, startPoint x: 854, startPoint y: 285, endPoint x: 909, endPoint y: 289, distance: 55.5
click at [619, 289] on span "'[URL][DOMAIN_NAME][DATE]'" at bounding box center [545, 287] width 146 height 11
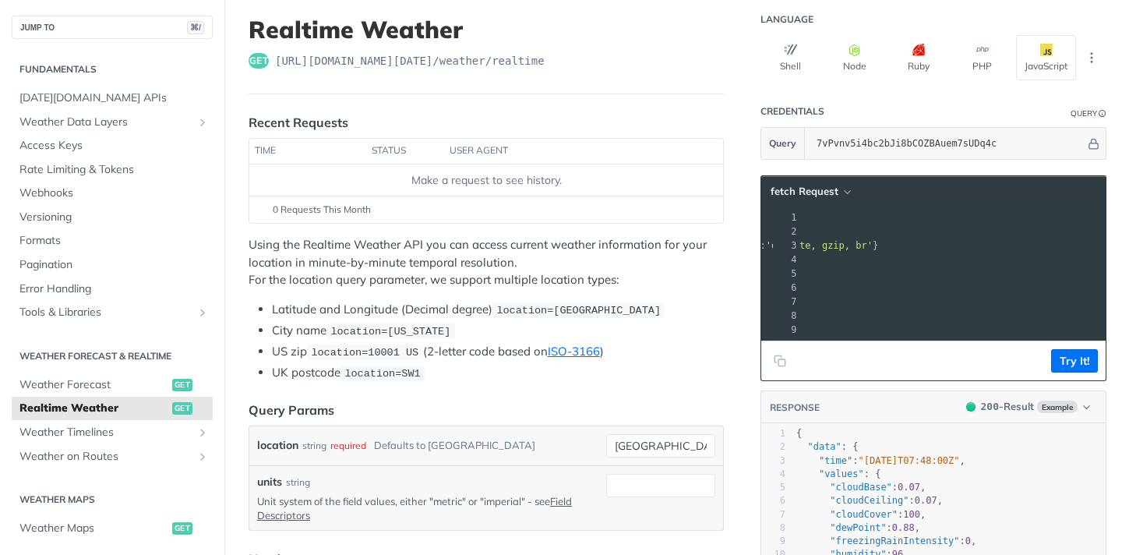
copy span "'[URL][DOMAIN_NAME][DATE]'"
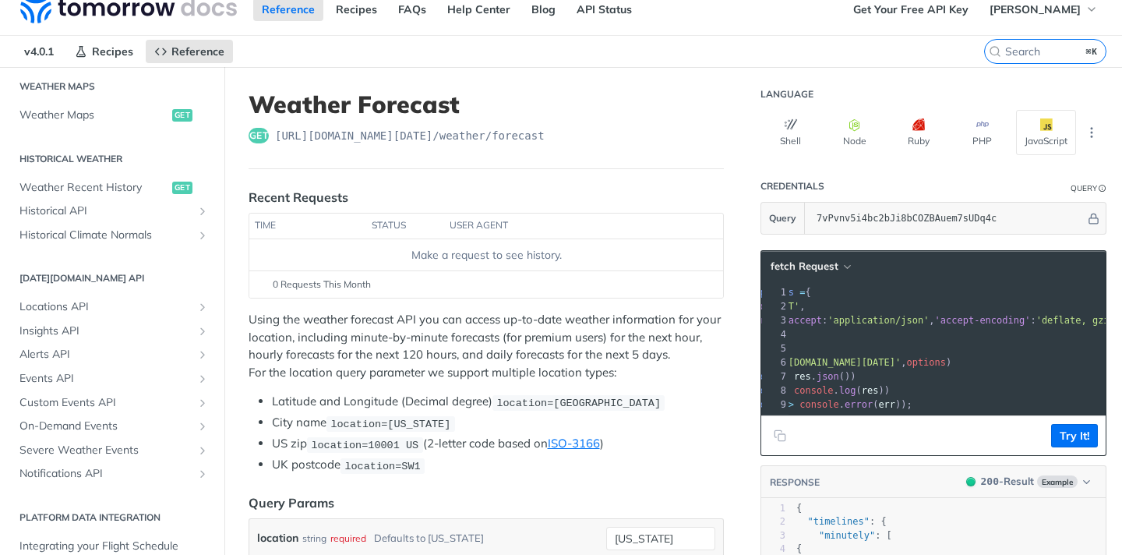
scroll to position [0, 18]
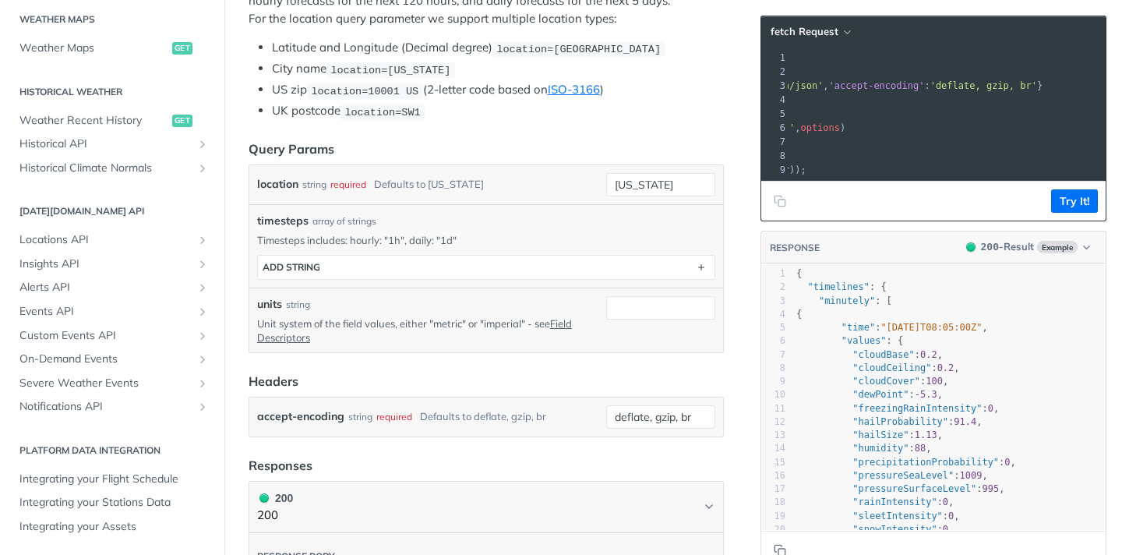
click at [391, 411] on div "required" at bounding box center [394, 416] width 36 height 23
click at [457, 412] on div "Defaults to deflate, gzip, br" at bounding box center [483, 416] width 126 height 23
click at [519, 415] on div "Defaults to deflate, gzip, br" at bounding box center [483, 416] width 126 height 23
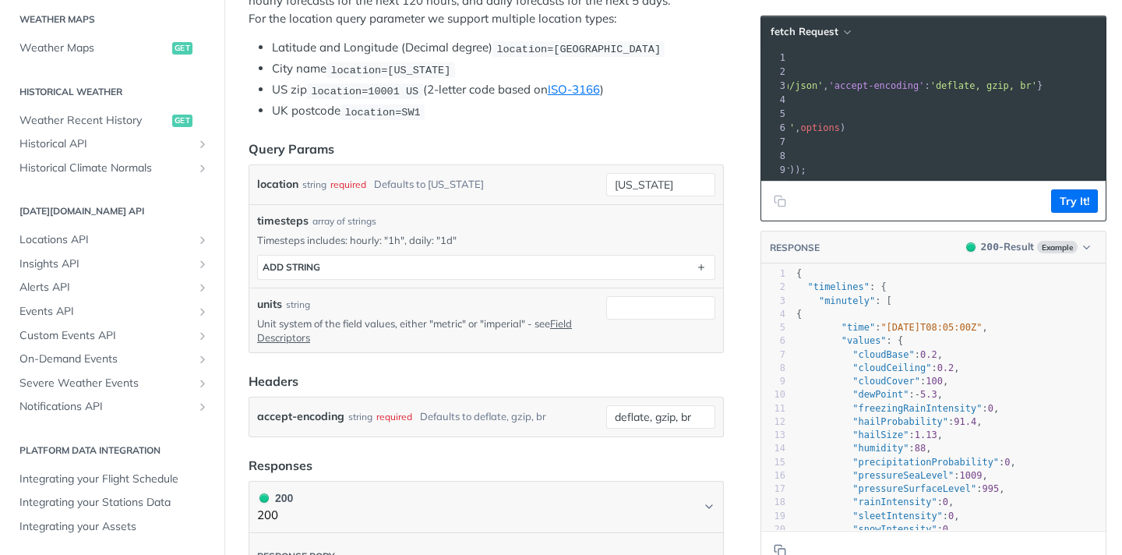
click at [540, 415] on div "Defaults to deflate, gzip, br" at bounding box center [483, 416] width 126 height 23
click at [619, 418] on input "deflate, gzip, br" at bounding box center [660, 416] width 109 height 23
click at [648, 416] on input "deflate, gzip, br" at bounding box center [660, 416] width 109 height 23
